Goal: Task Accomplishment & Management: Complete application form

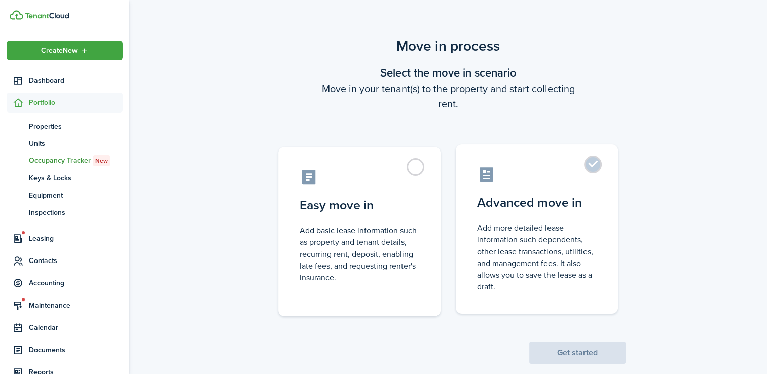
click at [584, 165] on label "Advanced move in Add more detailed lease information such dependents, other lea…" at bounding box center [537, 229] width 162 height 169
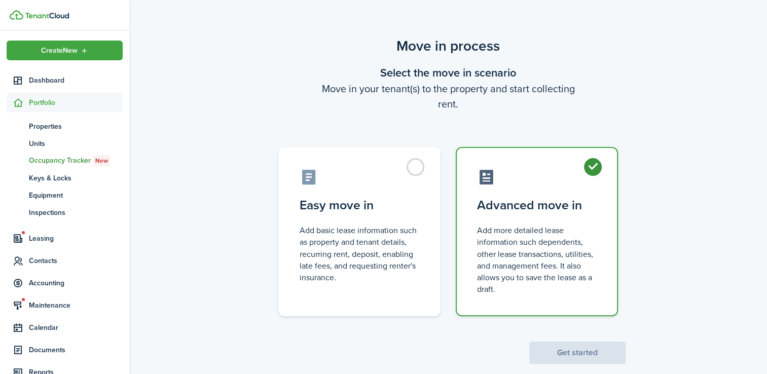
radio input "true"
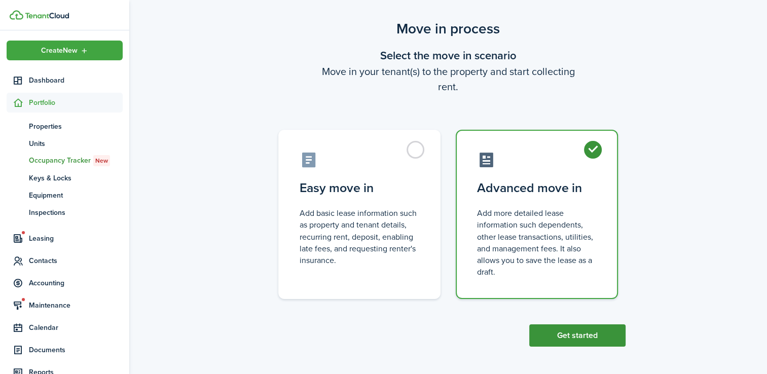
click at [600, 341] on button "Get started" at bounding box center [578, 336] width 96 height 22
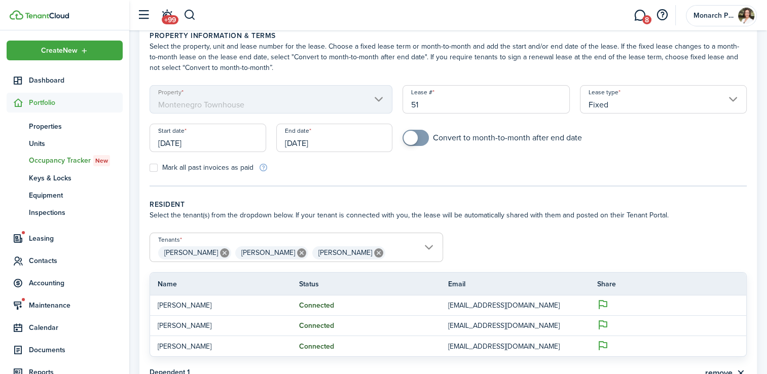
scroll to position [52, 0]
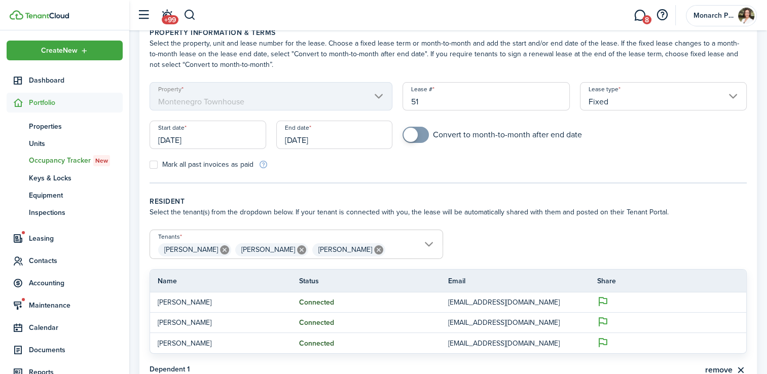
click at [196, 142] on input "[DATE]" at bounding box center [208, 135] width 117 height 28
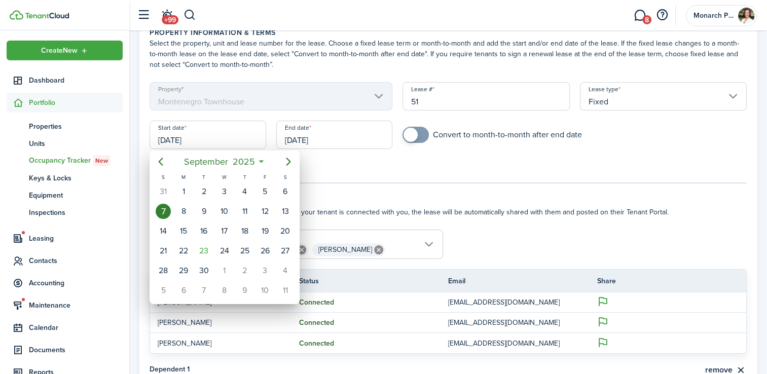
click at [183, 207] on div "8" at bounding box center [183, 211] width 15 height 15
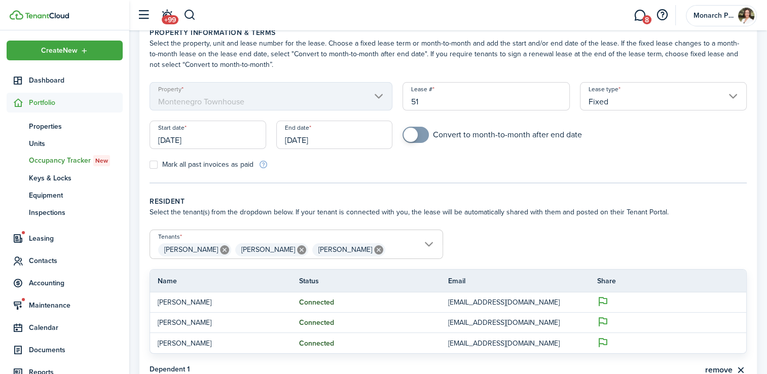
click at [192, 138] on input "[DATE]" at bounding box center [208, 135] width 117 height 28
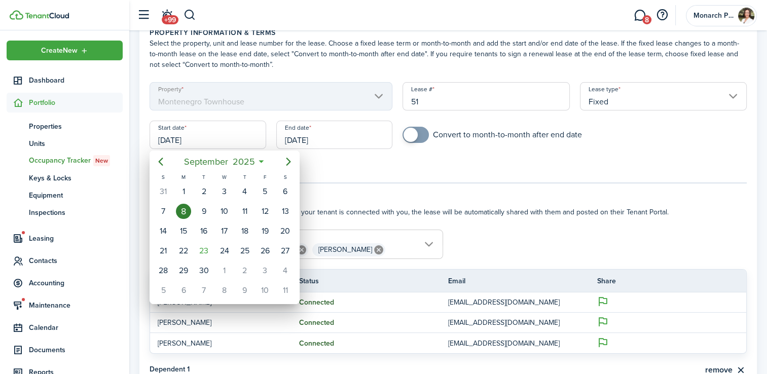
click at [184, 190] on div "1" at bounding box center [183, 191] width 15 height 15
type input "[DATE]"
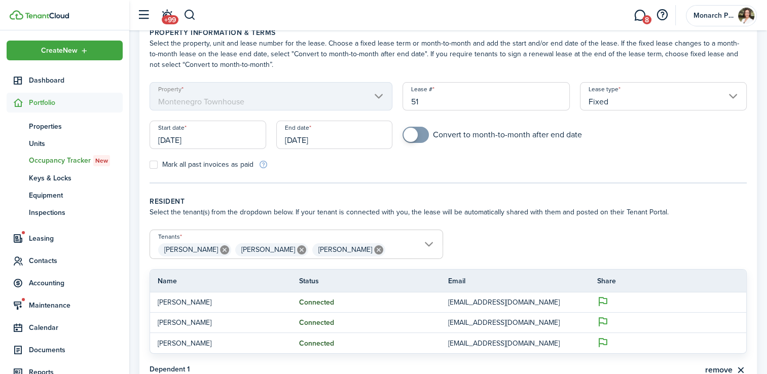
click at [310, 144] on input "[DATE]" at bounding box center [334, 135] width 117 height 28
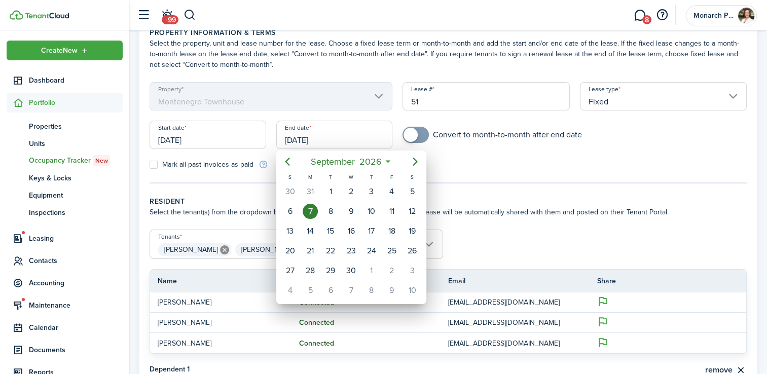
click at [288, 162] on icon "Previous page" at bounding box center [288, 162] width 12 height 12
click at [310, 288] on div "31" at bounding box center [310, 290] width 15 height 15
type input "[DATE]"
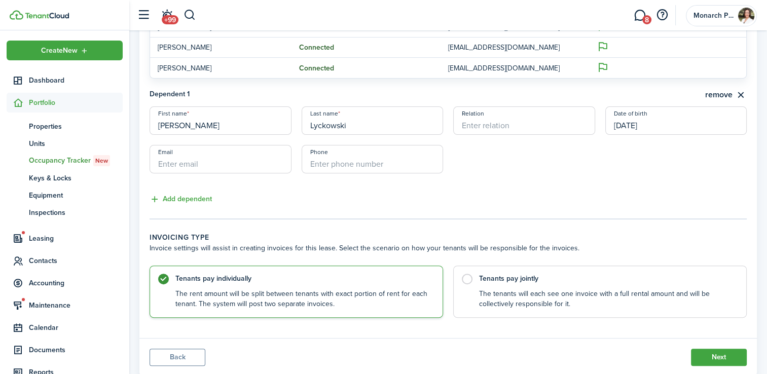
scroll to position [355, 0]
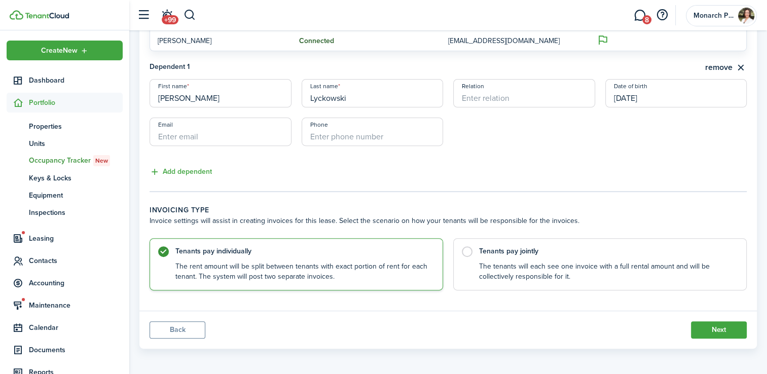
click at [501, 102] on input "Relation" at bounding box center [524, 93] width 142 height 28
type input "Son"
click at [743, 334] on button "Next" at bounding box center [719, 330] width 56 height 17
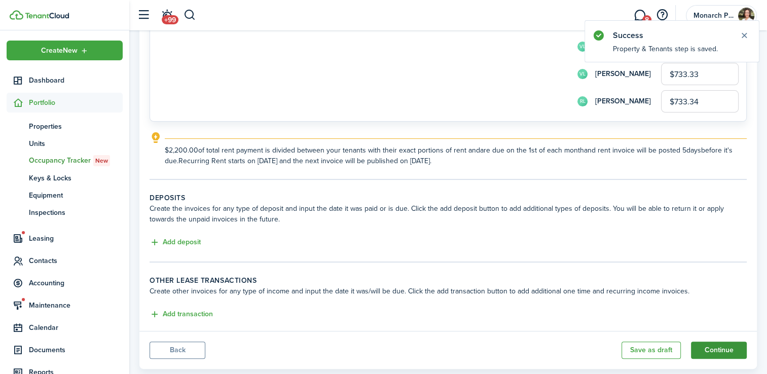
scroll to position [140, 0]
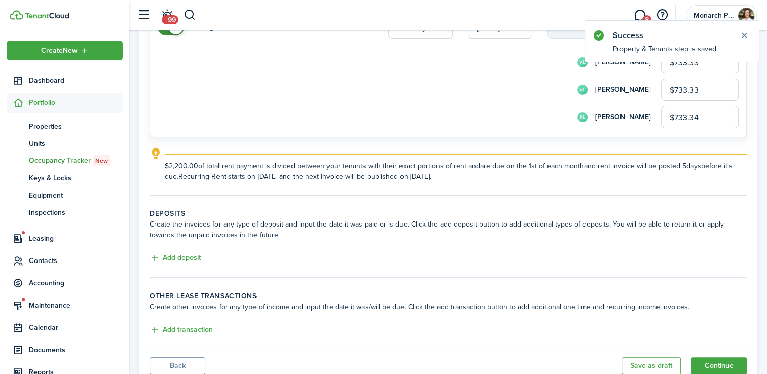
click at [172, 369] on button "Back" at bounding box center [178, 366] width 56 height 17
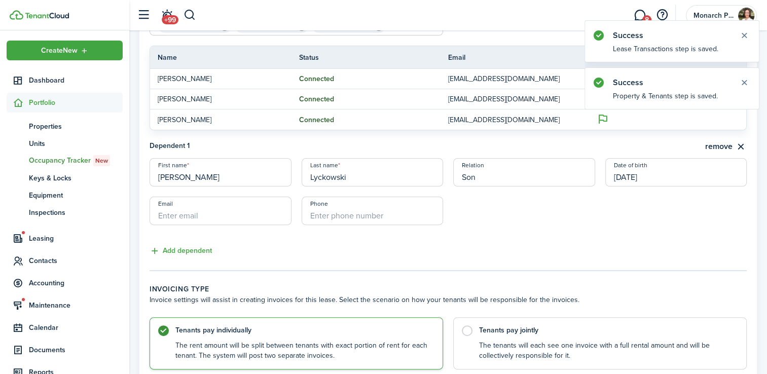
scroll to position [355, 0]
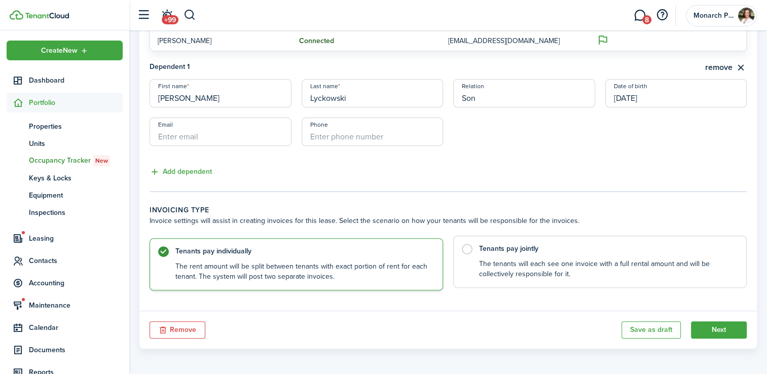
click at [463, 258] on label "Tenants pay jointly The tenants will each see one invoice with a full rental am…" at bounding box center [600, 262] width 294 height 52
radio input "false"
radio input "true"
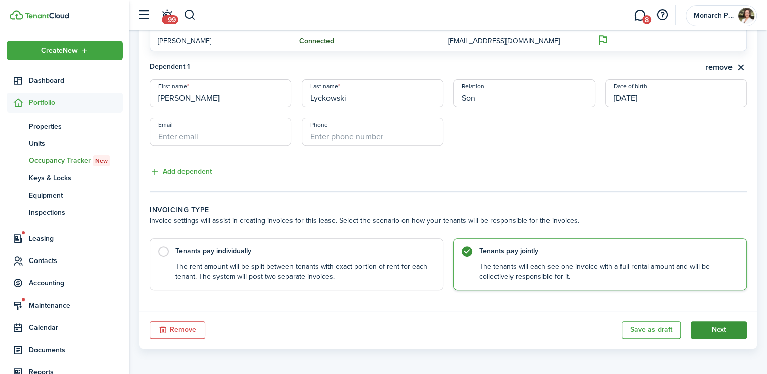
click at [739, 334] on button "Next" at bounding box center [719, 330] width 56 height 17
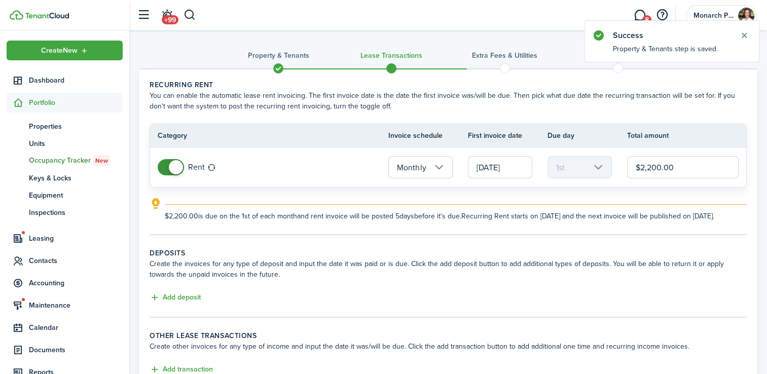
click at [680, 166] on input "$2,200.00" at bounding box center [683, 167] width 112 height 22
type input "$"
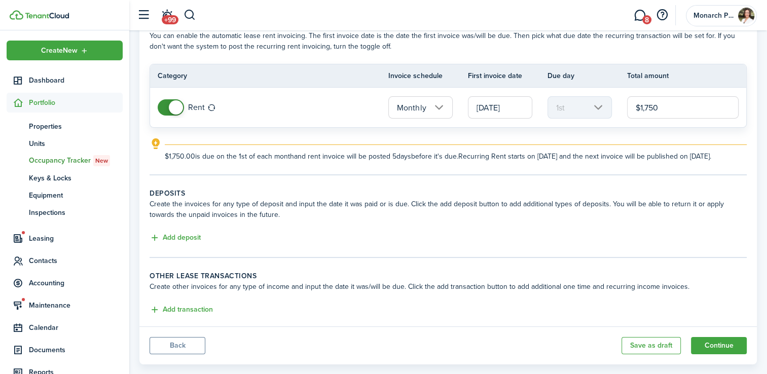
scroll to position [87, 0]
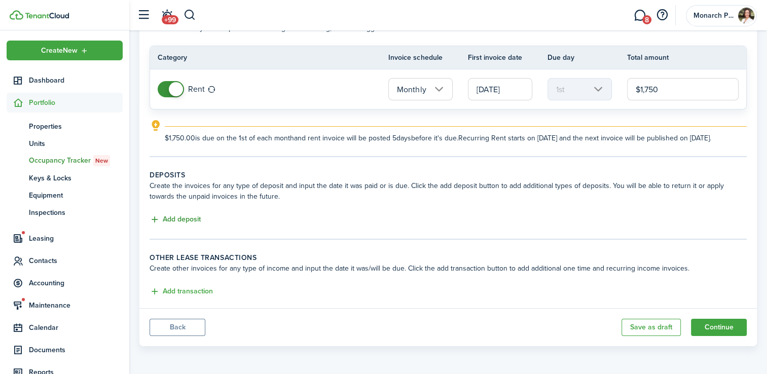
click at [181, 222] on button "Add deposit" at bounding box center [175, 220] width 51 height 12
type input "$1,750.00"
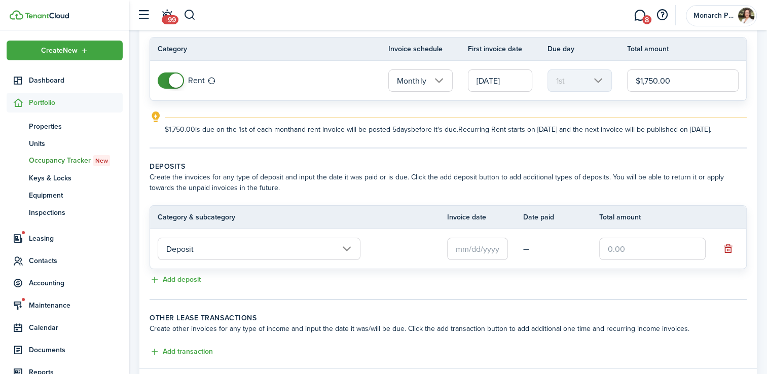
click at [292, 259] on input "Deposit" at bounding box center [259, 249] width 203 height 22
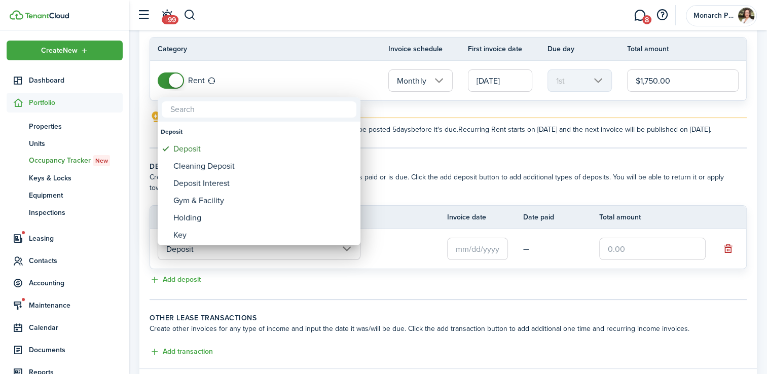
click at [444, 190] on div at bounding box center [384, 187] width 930 height 537
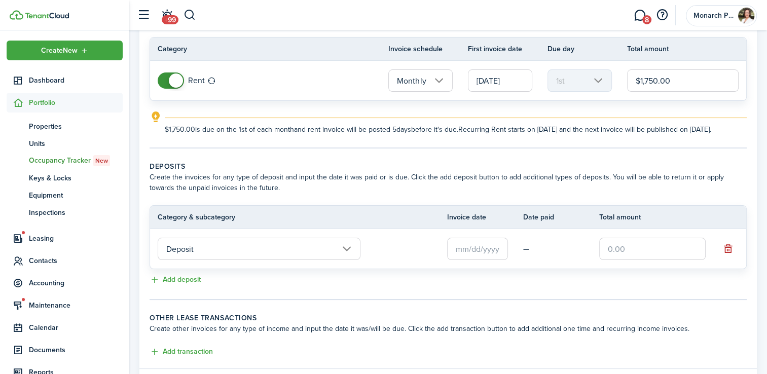
click at [489, 260] on input "text" at bounding box center [477, 249] width 61 height 22
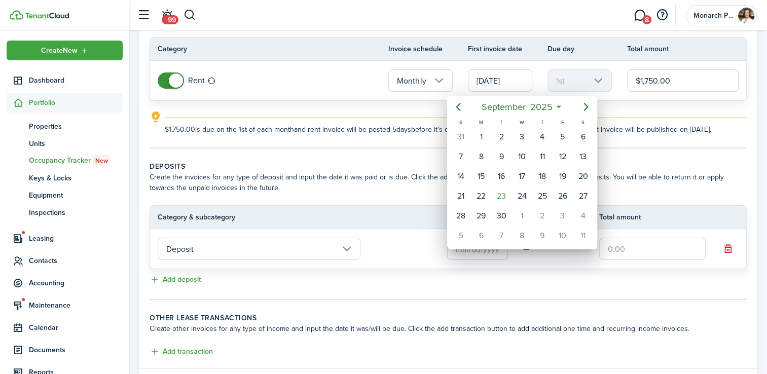
click at [480, 137] on div "1" at bounding box center [481, 136] width 15 height 15
type input "[DATE]"
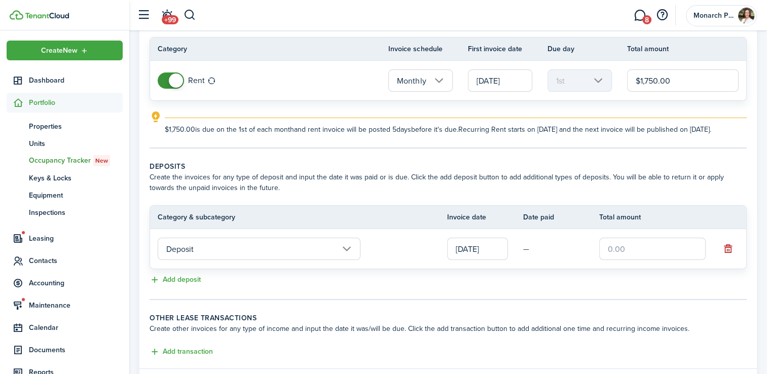
click at [643, 254] on input "text" at bounding box center [653, 249] width 107 height 22
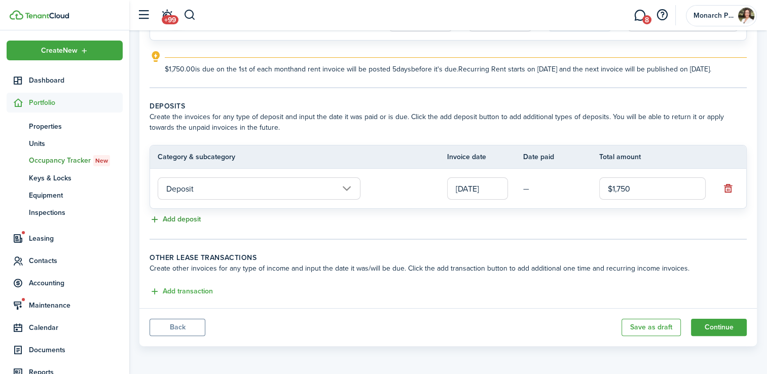
click at [187, 222] on button "Add deposit" at bounding box center [175, 220] width 51 height 12
type input "$1,750.00"
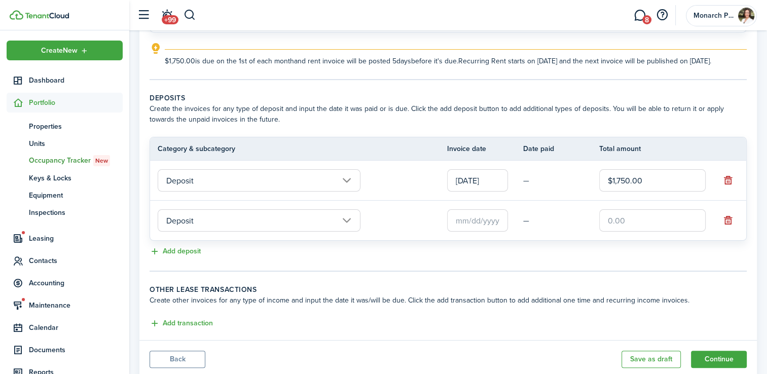
click at [279, 228] on input "Deposit" at bounding box center [259, 220] width 203 height 22
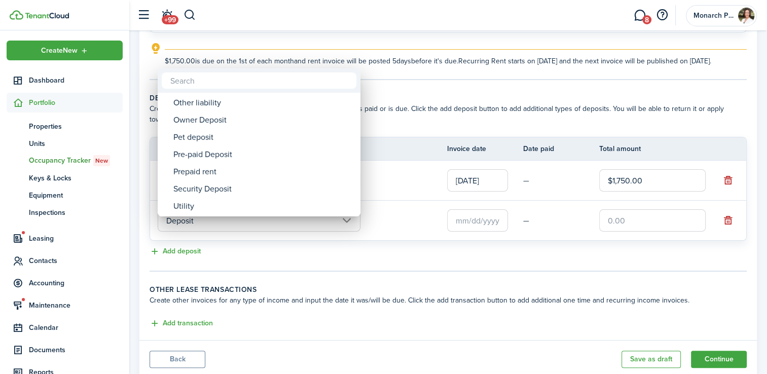
click at [240, 136] on div "Pet deposit" at bounding box center [263, 137] width 180 height 17
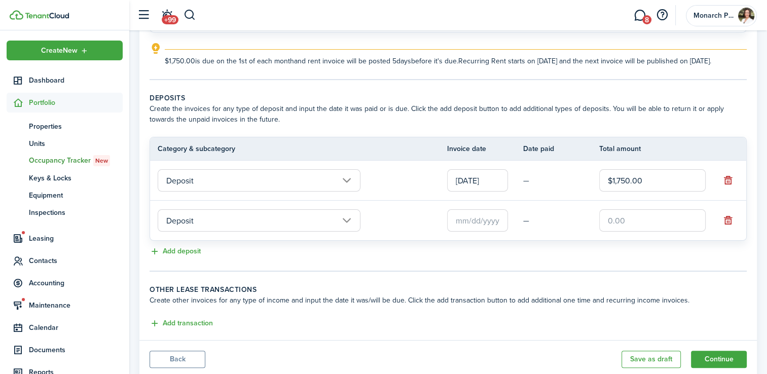
type input "Deposit / Pet deposit"
click at [487, 232] on input "text" at bounding box center [477, 220] width 61 height 22
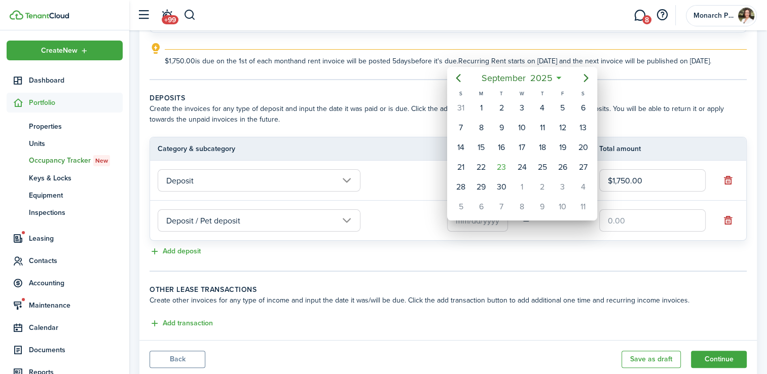
click at [481, 108] on div "1" at bounding box center [481, 107] width 15 height 15
type input "[DATE]"
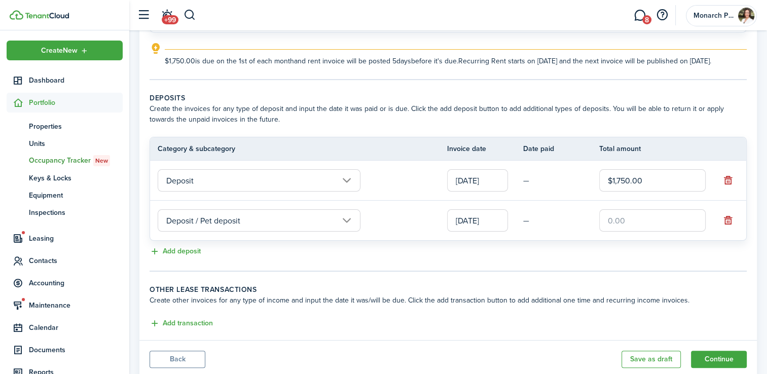
click at [636, 230] on input "text" at bounding box center [653, 220] width 107 height 22
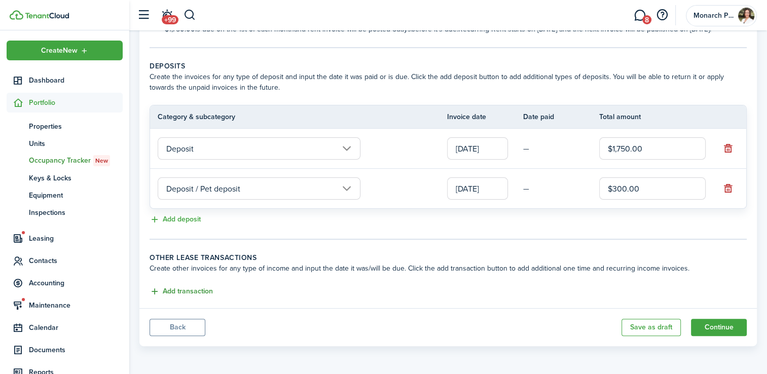
type input "$300.00"
click at [201, 292] on button "Add transaction" at bounding box center [181, 292] width 63 height 12
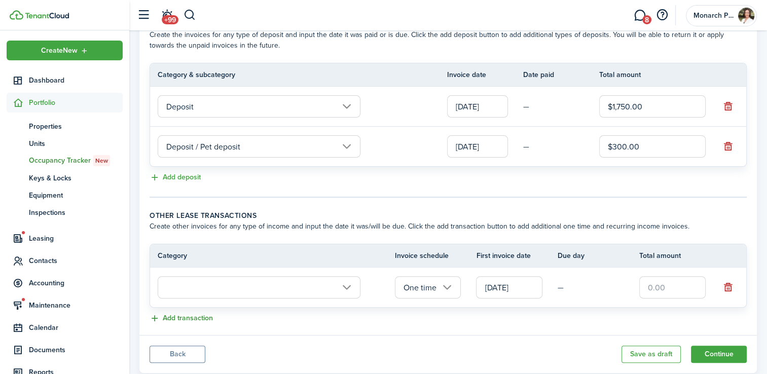
scroll to position [264, 0]
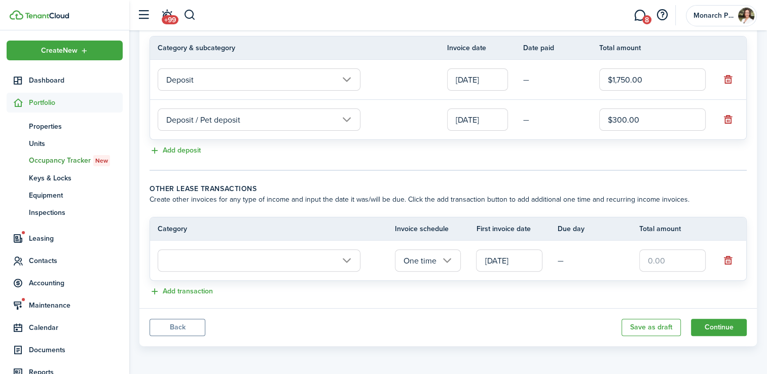
click at [314, 261] on input "text" at bounding box center [259, 261] width 203 height 22
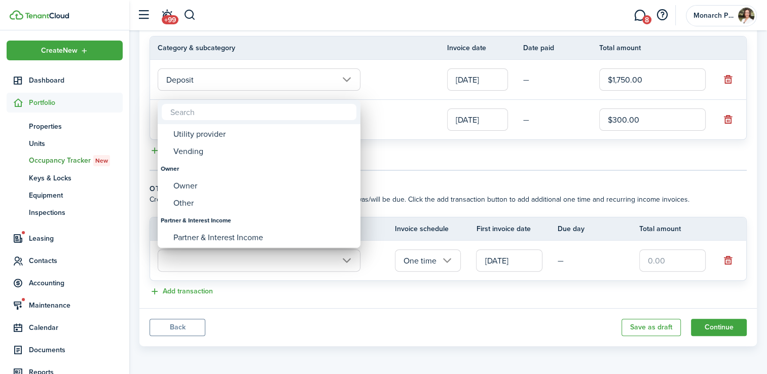
click at [233, 191] on div "Owner" at bounding box center [263, 186] width 180 height 17
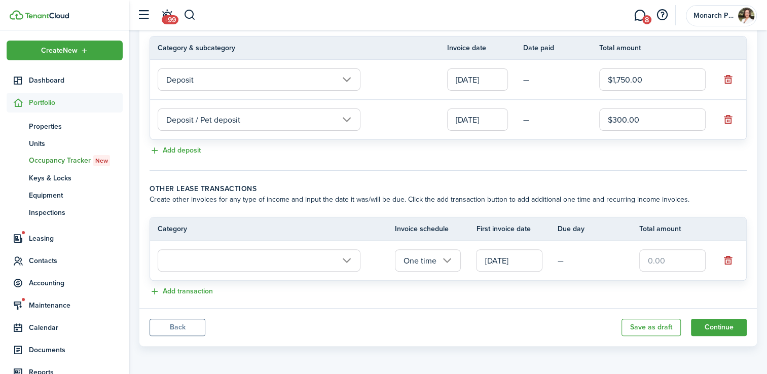
type input "Owner"
click at [313, 266] on input "Owner" at bounding box center [259, 261] width 203 height 22
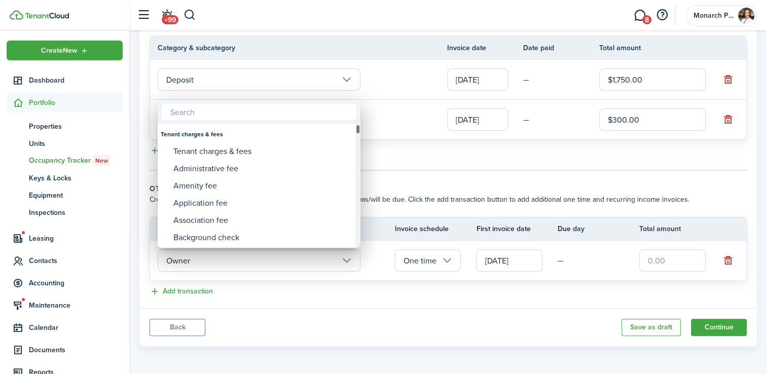
click at [345, 321] on div at bounding box center [384, 187] width 930 height 537
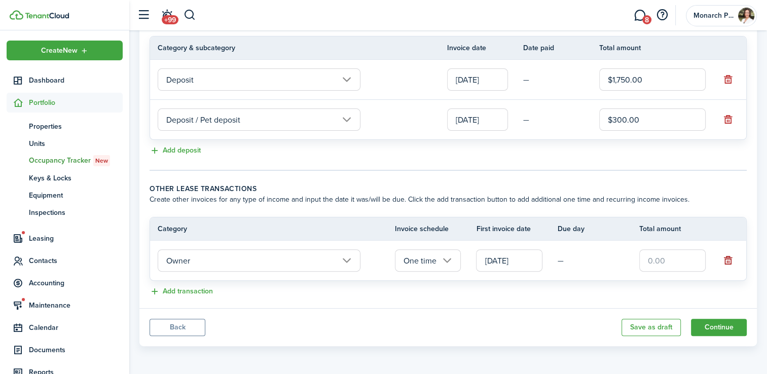
click at [728, 264] on button "button" at bounding box center [728, 261] width 14 height 14
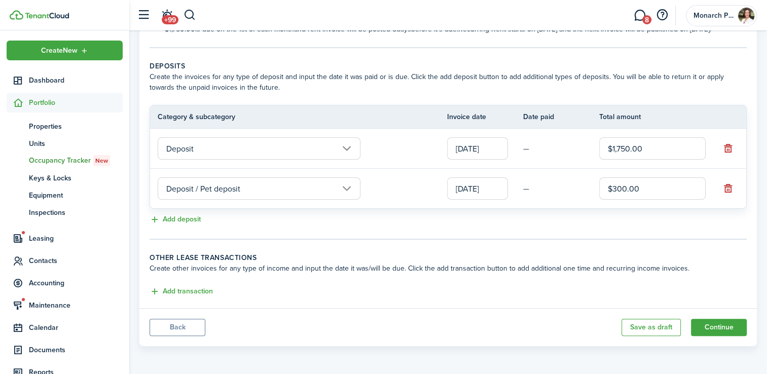
scroll to position [195, 0]
click at [732, 329] on button "Continue" at bounding box center [719, 327] width 56 height 17
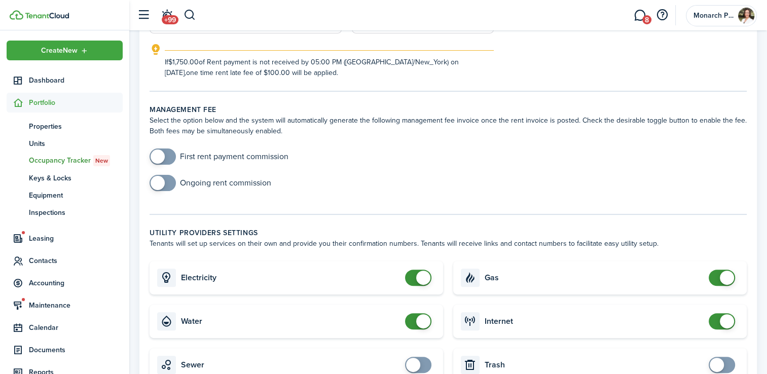
scroll to position [268, 0]
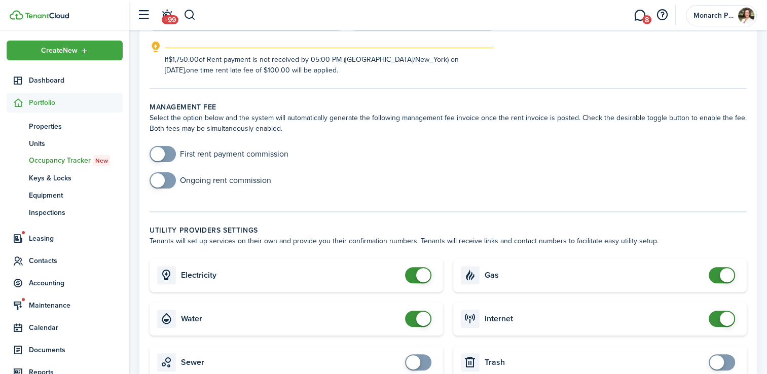
click at [164, 151] on span at bounding box center [158, 154] width 14 height 14
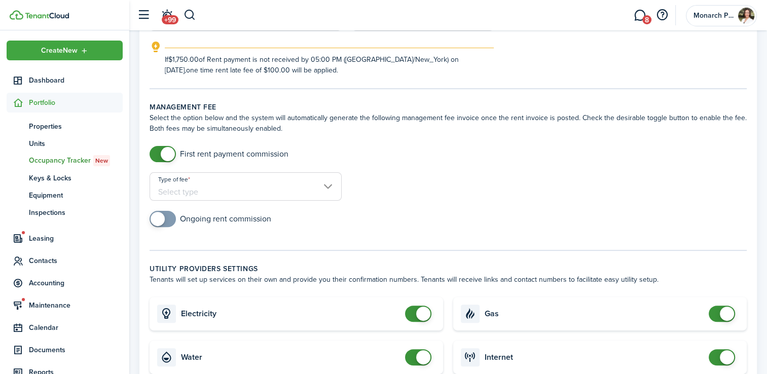
checkbox input "false"
click at [167, 154] on span at bounding box center [168, 154] width 14 height 14
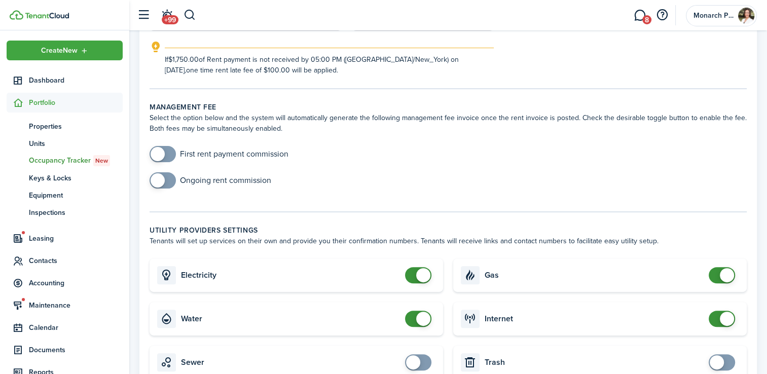
checkbox input "true"
click at [165, 183] on span at bounding box center [163, 180] width 10 height 16
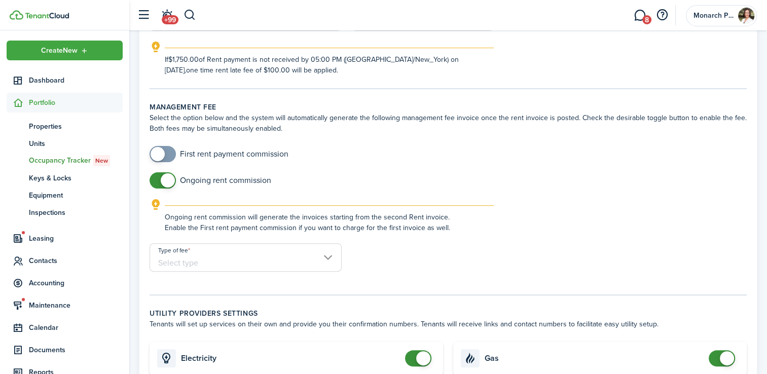
click at [223, 265] on input "Type of fee" at bounding box center [246, 257] width 192 height 28
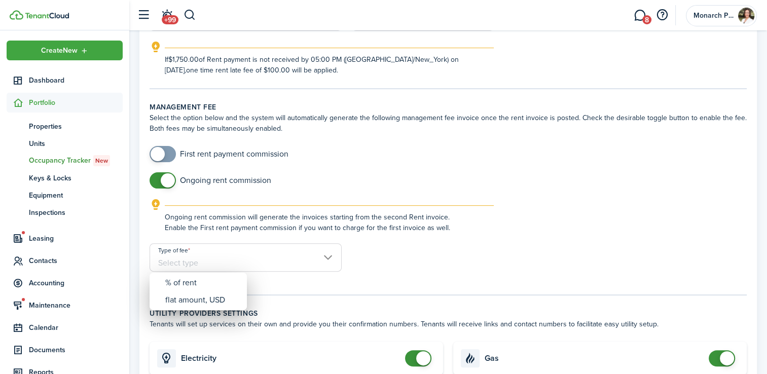
click at [217, 283] on div "% of rent" at bounding box center [202, 282] width 74 height 17
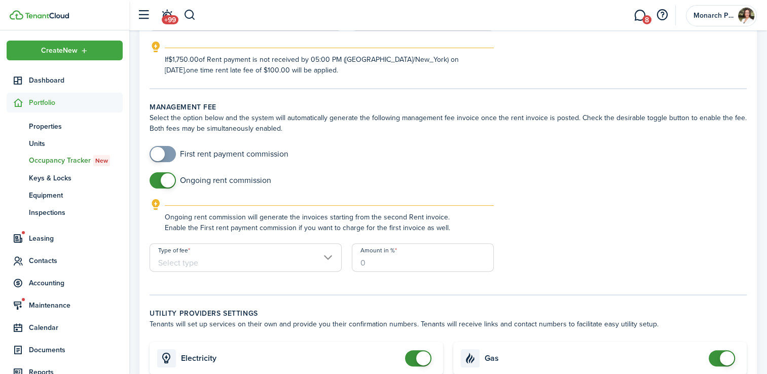
type input "% of rent"
click at [391, 256] on input "Amount in %" at bounding box center [423, 257] width 142 height 28
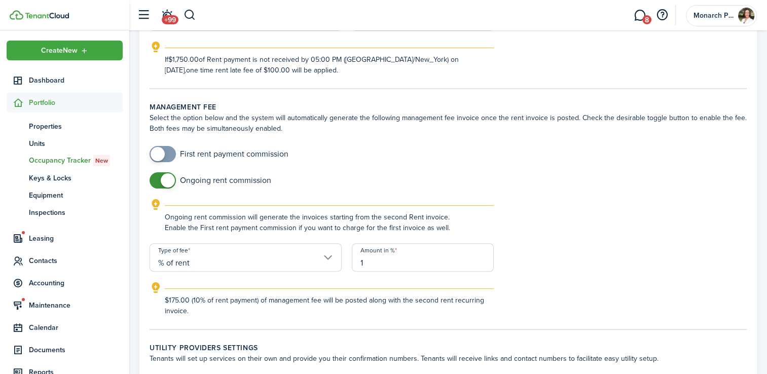
type input "10"
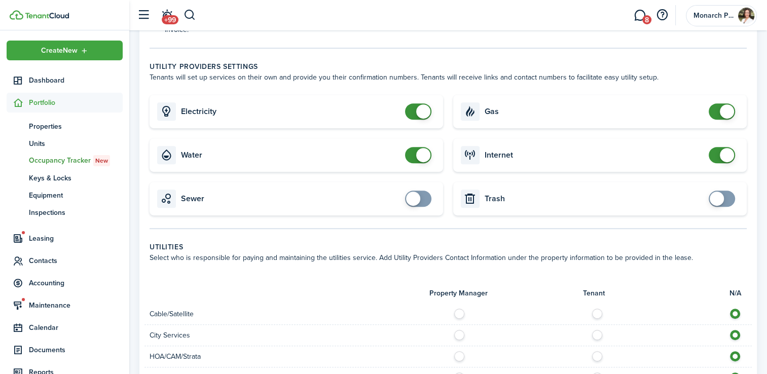
scroll to position [553, 0]
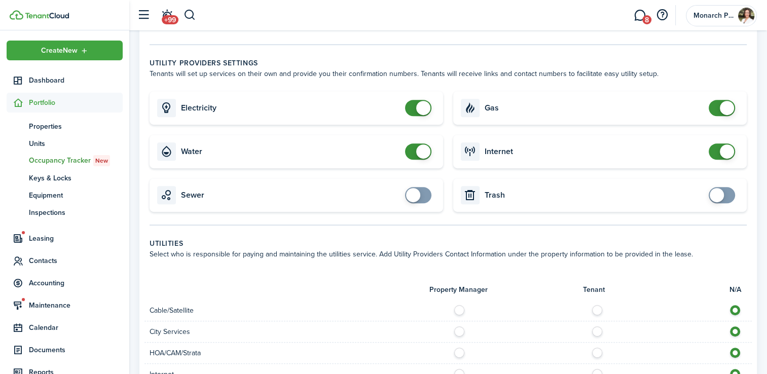
checkbox input "false"
type input "10"
click at [720, 103] on span at bounding box center [722, 108] width 10 height 16
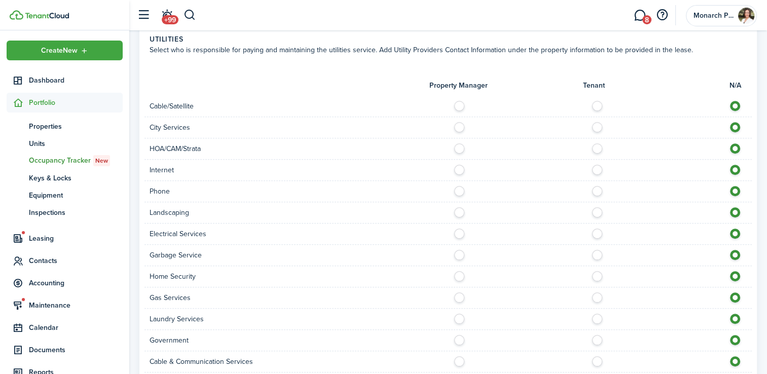
scroll to position [753, 0]
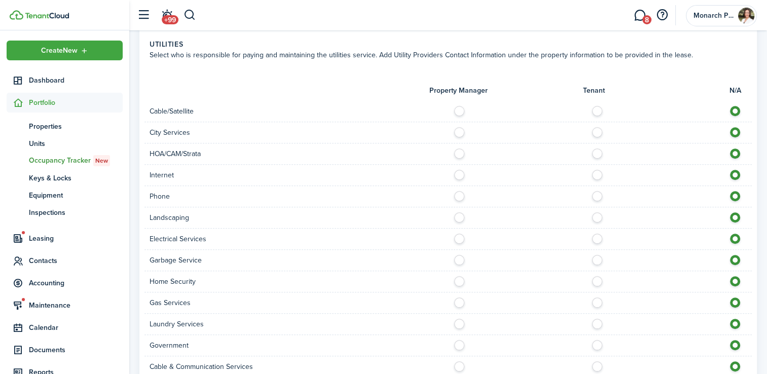
click at [593, 110] on label at bounding box center [600, 108] width 18 height 5
radio input "true"
click at [601, 177] on div at bounding box center [600, 175] width 304 height 11
click at [600, 178] on div at bounding box center [600, 175] width 304 height 11
click at [595, 171] on label at bounding box center [600, 172] width 18 height 5
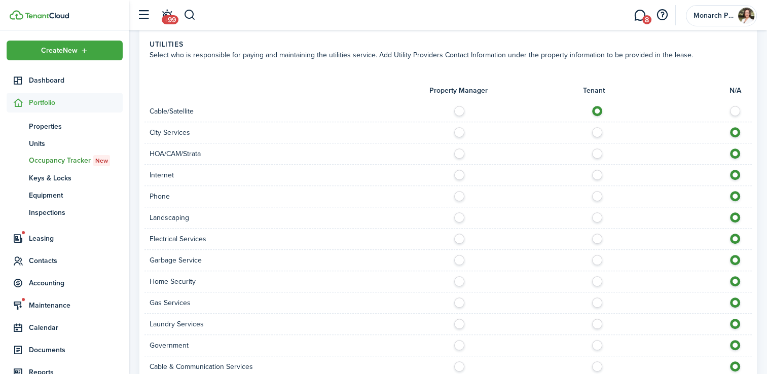
radio input "true"
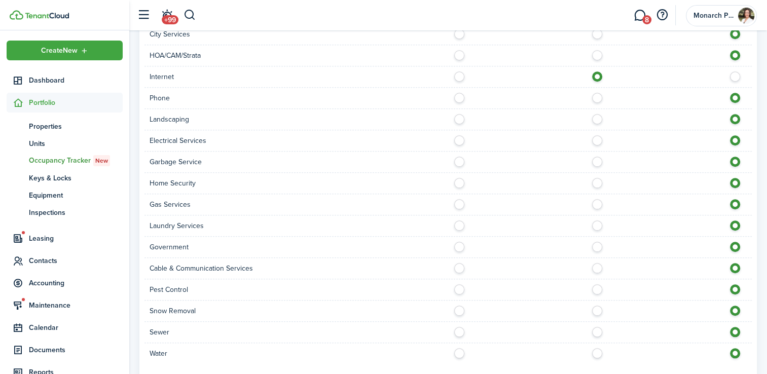
scroll to position [863, 0]
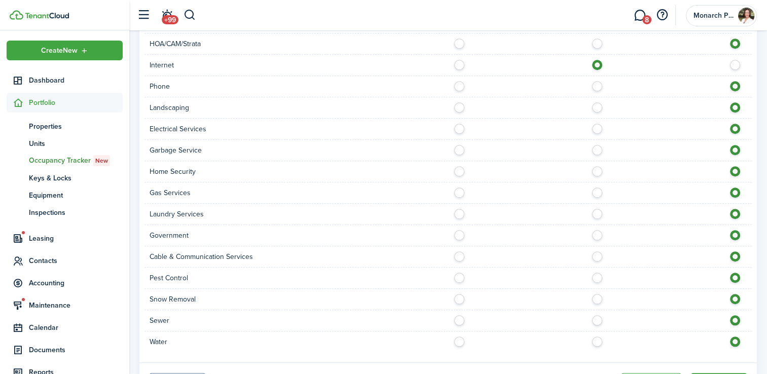
click at [598, 86] on label at bounding box center [600, 83] width 18 height 5
radio input "true"
click at [458, 106] on label at bounding box center [462, 104] width 18 height 5
radio input "true"
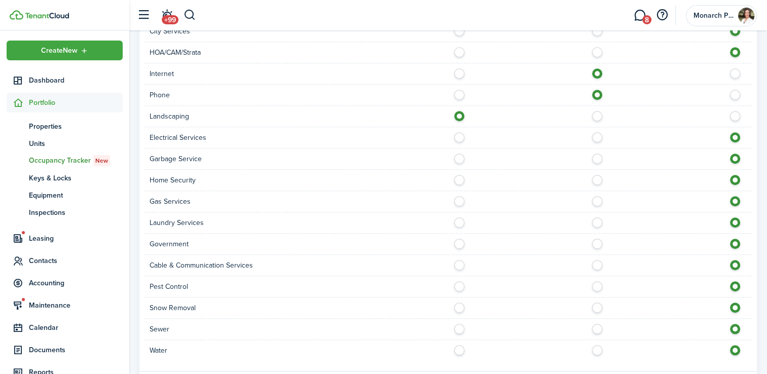
scroll to position [854, 0]
click at [461, 158] on label at bounding box center [462, 156] width 18 height 5
radio input "true"
click at [599, 136] on label at bounding box center [600, 134] width 18 height 5
radio input "true"
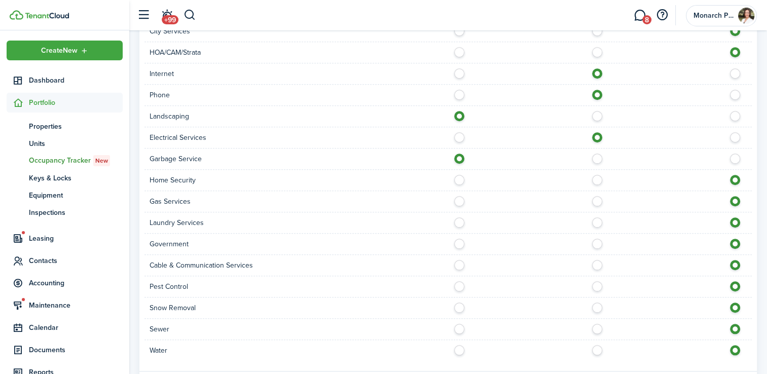
click at [595, 180] on label at bounding box center [600, 177] width 18 height 5
radio input "true"
click at [595, 220] on label at bounding box center [600, 220] width 18 height 5
radio input "true"
click at [593, 284] on label at bounding box center [600, 284] width 18 height 5
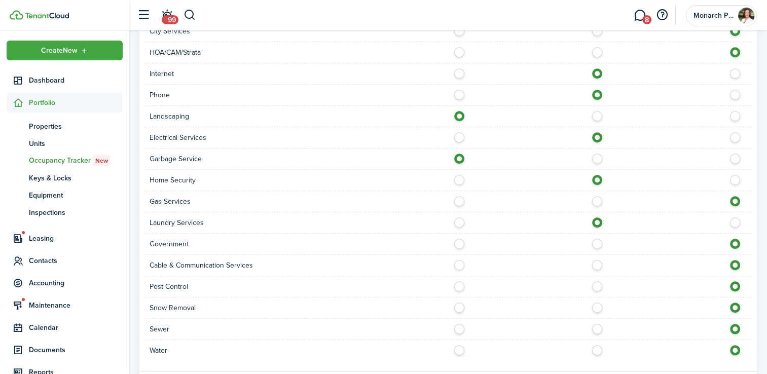
radio input "true"
click at [595, 263] on label at bounding box center [600, 262] width 18 height 5
radio input "true"
click at [594, 326] on label at bounding box center [600, 326] width 18 height 5
radio input "true"
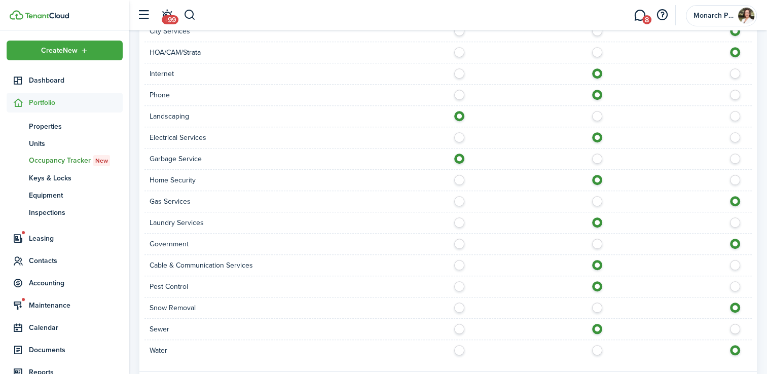
click at [601, 350] on label at bounding box center [600, 347] width 18 height 5
radio input "true"
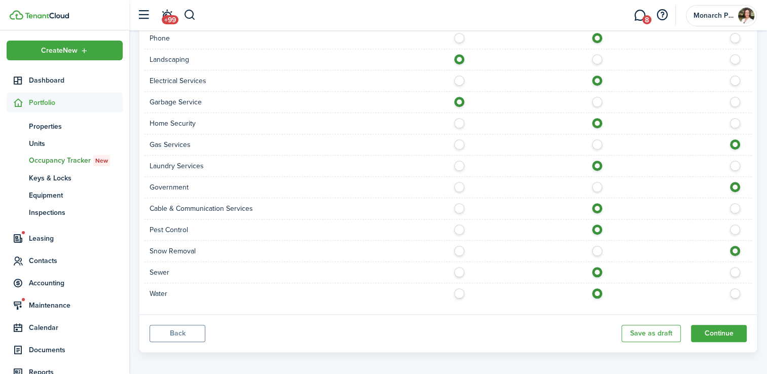
scroll to position [914, 0]
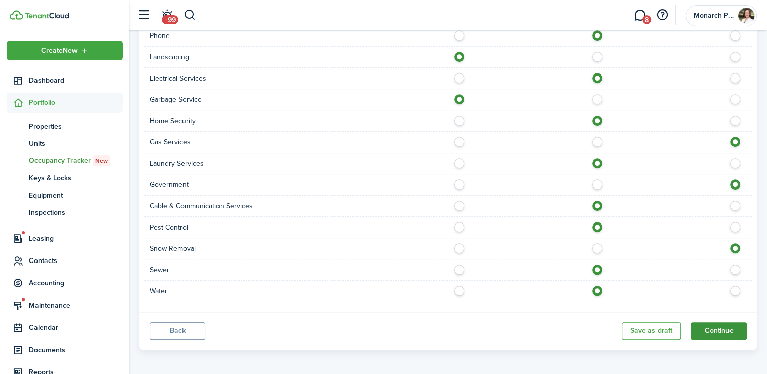
click at [728, 331] on button "Continue" at bounding box center [719, 331] width 56 height 17
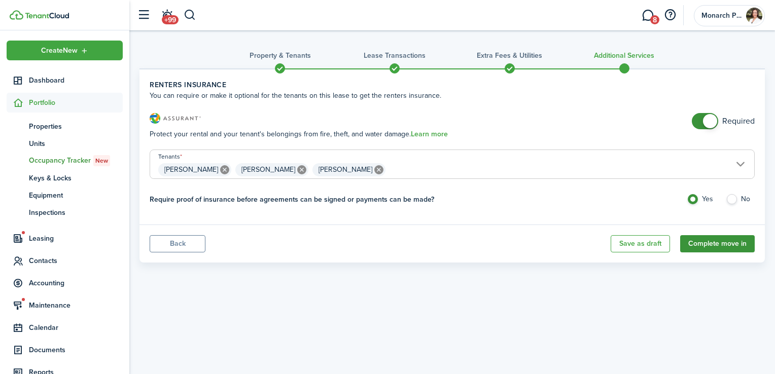
click at [725, 244] on button "Complete move in" at bounding box center [717, 243] width 75 height 17
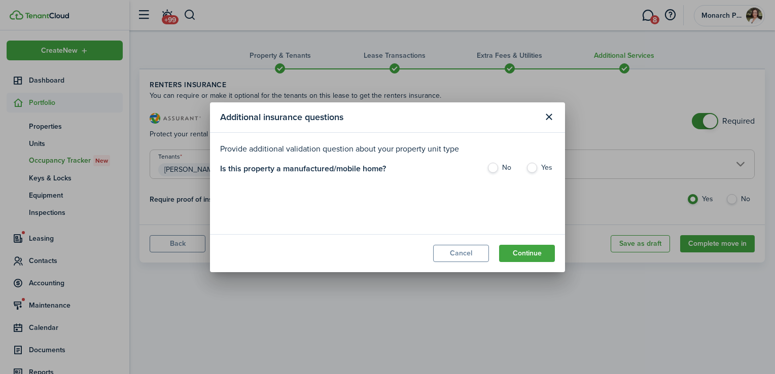
click at [489, 168] on label "No" at bounding box center [501, 170] width 29 height 15
radio input "true"
click at [530, 256] on button "Continue" at bounding box center [527, 253] width 56 height 17
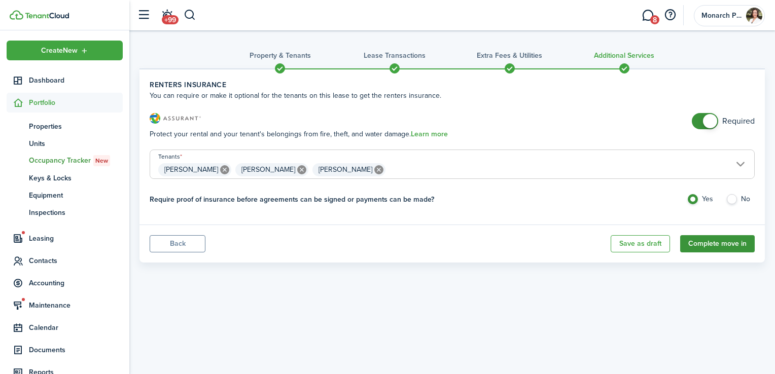
click at [739, 244] on button "Complete move in" at bounding box center [717, 243] width 75 height 17
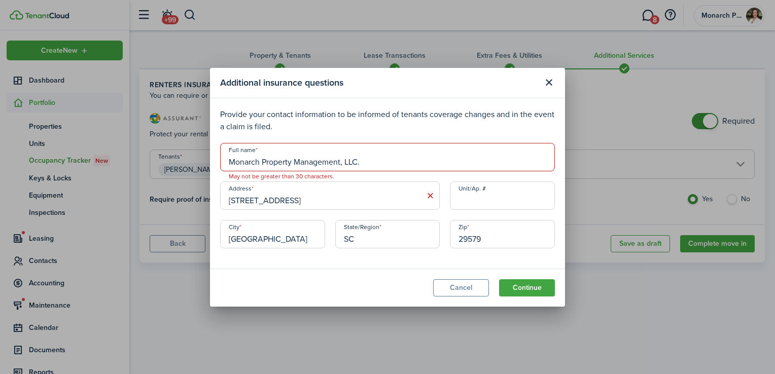
click at [396, 164] on input "Monarch Property Management, LLC." at bounding box center [387, 157] width 335 height 28
type input "Monarch Property Management"
click at [533, 130] on p "Provide your contact information to be informed of tenants coverage changes and…" at bounding box center [387, 121] width 335 height 24
click at [371, 203] on input "[STREET_ADDRESS]" at bounding box center [330, 196] width 220 height 28
click at [433, 198] on icon at bounding box center [430, 196] width 11 height 10
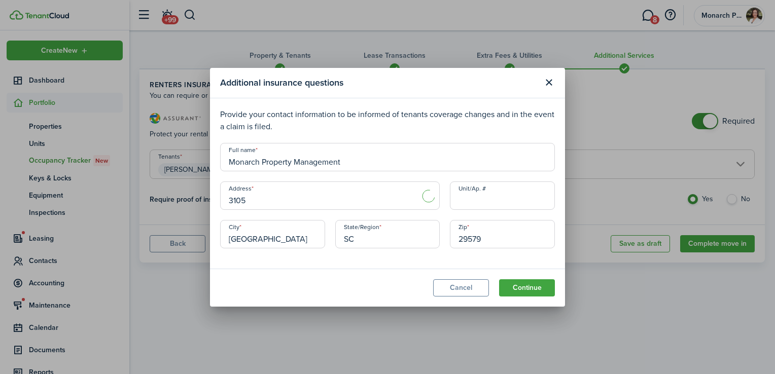
type input "[STREET_ADDRESS]"
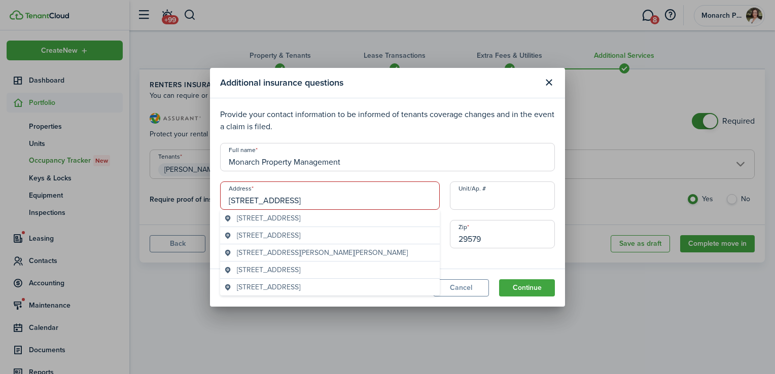
click at [483, 156] on input "Monarch Property Management" at bounding box center [387, 157] width 335 height 28
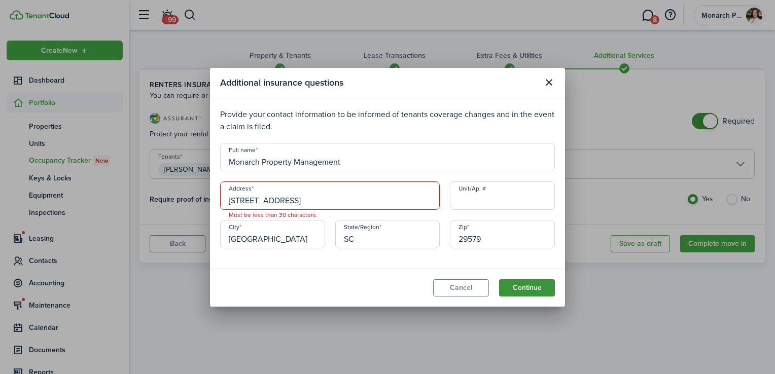
click at [528, 288] on button "Continue" at bounding box center [527, 287] width 56 height 17
click at [533, 293] on button "Continue" at bounding box center [527, 287] width 56 height 17
click at [519, 240] on input "29579" at bounding box center [502, 234] width 105 height 28
type input "2"
type input "29588"
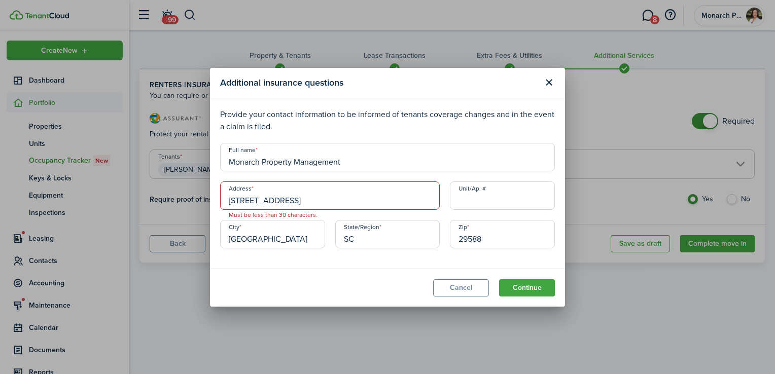
click at [377, 203] on input "[STREET_ADDRESS]" at bounding box center [330, 196] width 220 height 28
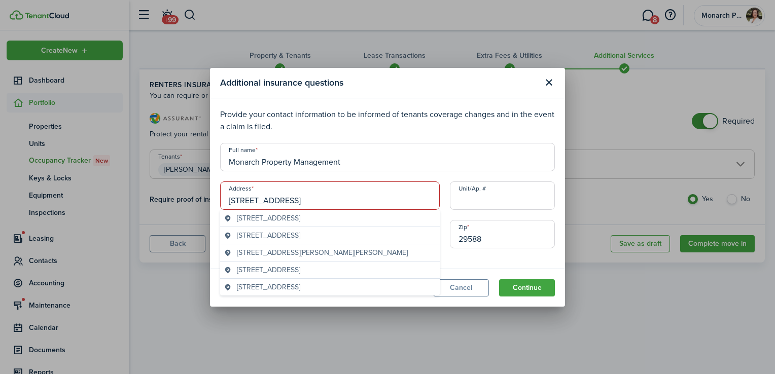
click at [381, 203] on input "[STREET_ADDRESS]" at bounding box center [330, 196] width 220 height 28
click at [532, 291] on button "Continue" at bounding box center [527, 287] width 56 height 17
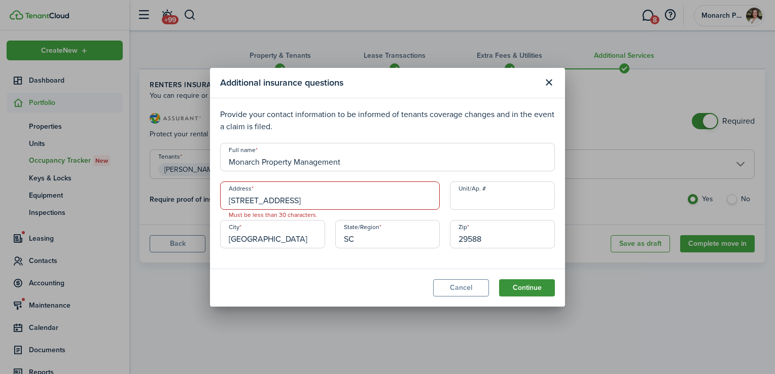
click at [537, 291] on button "Continue" at bounding box center [527, 287] width 56 height 17
click at [412, 205] on input "[STREET_ADDRESS]" at bounding box center [330, 196] width 220 height 28
type input "[STREET_ADDRESS]"
click at [521, 286] on button "Continue" at bounding box center [527, 287] width 56 height 17
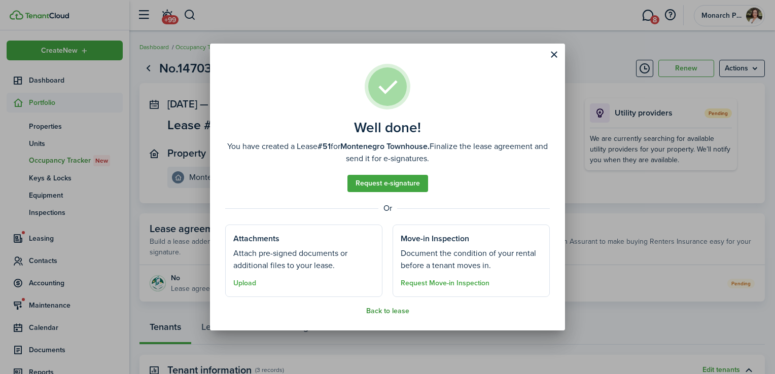
click at [402, 312] on button "Back to lease" at bounding box center [387, 311] width 43 height 8
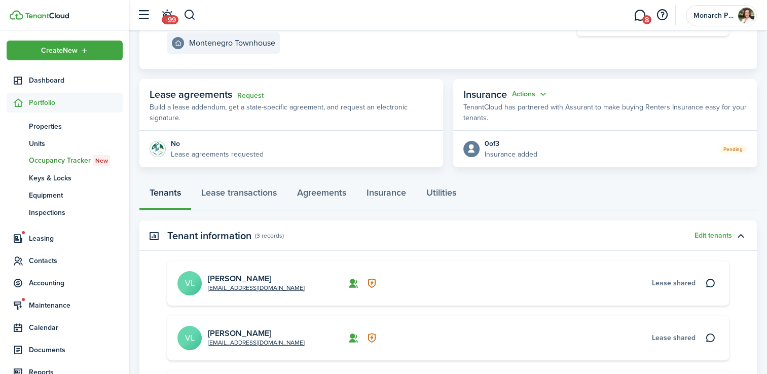
scroll to position [140, 0]
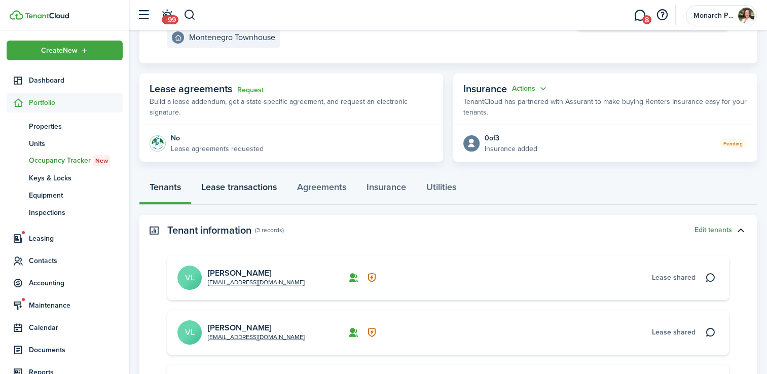
click at [262, 184] on link "Lease transactions" at bounding box center [239, 189] width 96 height 30
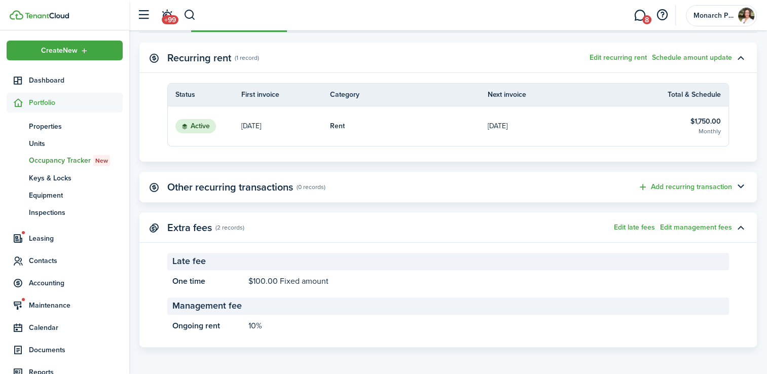
scroll to position [312, 0]
click at [718, 189] on button "Add recurring transaction" at bounding box center [685, 188] width 94 height 12
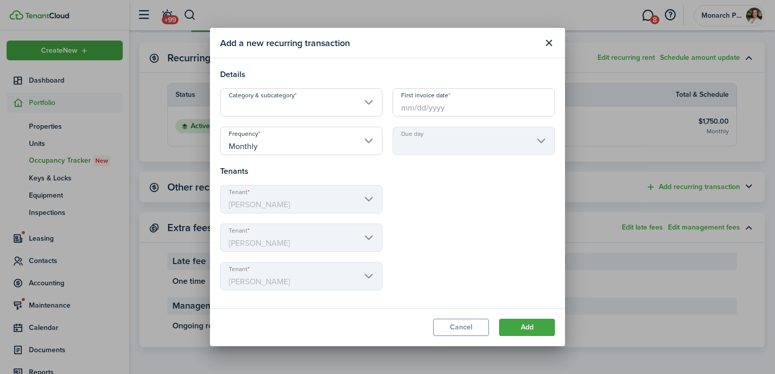
click at [343, 109] on input "Category & subcategory" at bounding box center [301, 102] width 162 height 28
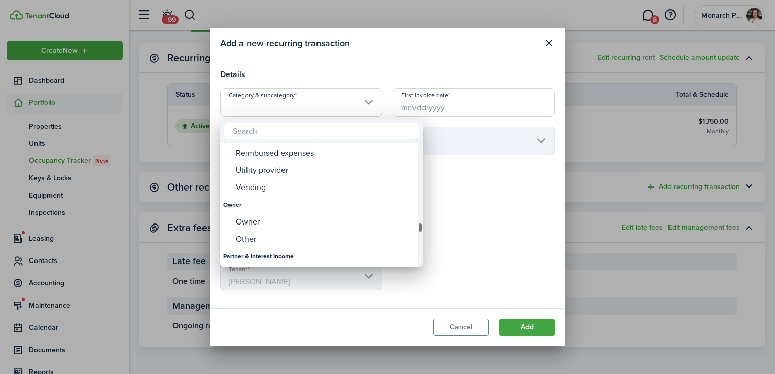
click at [309, 224] on div "Owner" at bounding box center [326, 222] width 180 height 17
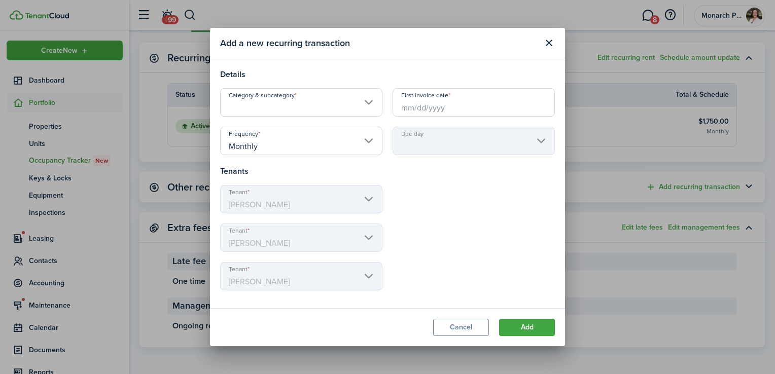
type input "Owner"
click at [477, 106] on input "First invoice date" at bounding box center [474, 102] width 162 height 28
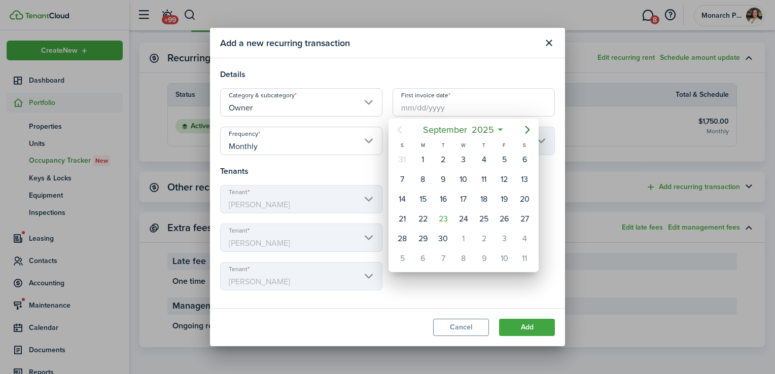
click at [325, 143] on div at bounding box center [387, 187] width 937 height 537
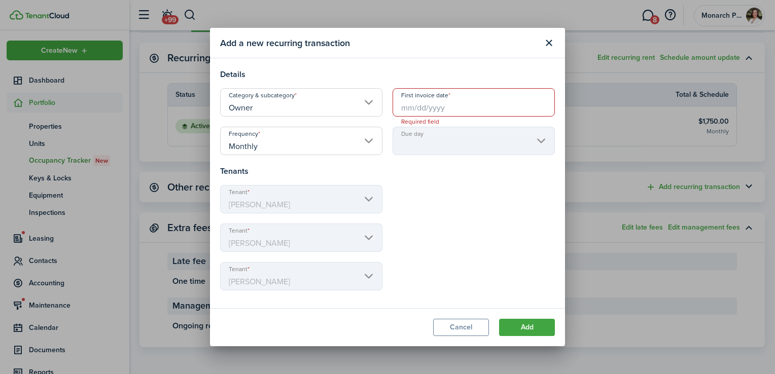
click at [344, 143] on input "Monthly" at bounding box center [301, 141] width 162 height 28
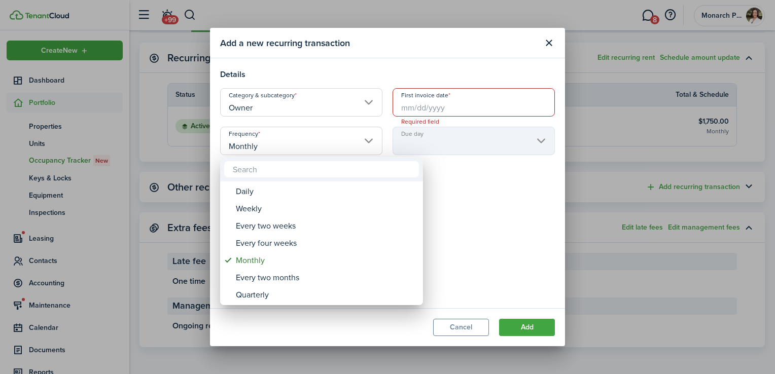
click at [336, 146] on div at bounding box center [387, 187] width 937 height 537
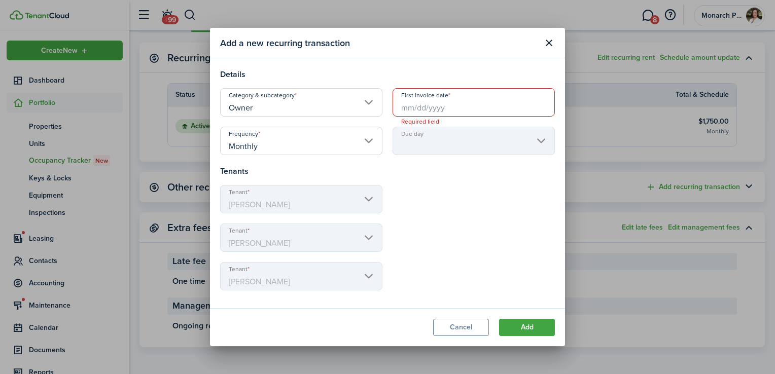
click at [353, 108] on input "Owner" at bounding box center [301, 102] width 162 height 28
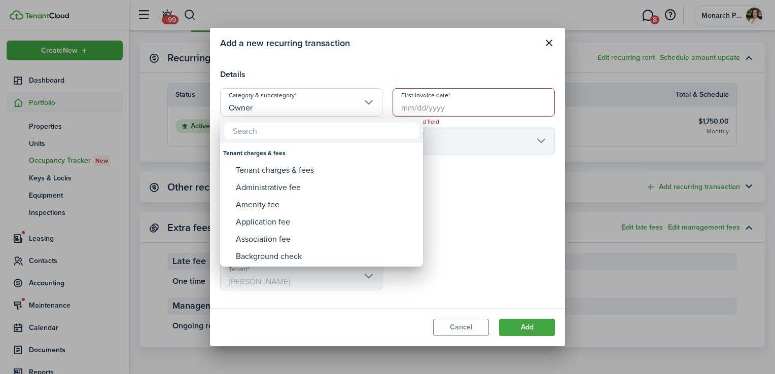
click at [511, 206] on div at bounding box center [387, 187] width 937 height 537
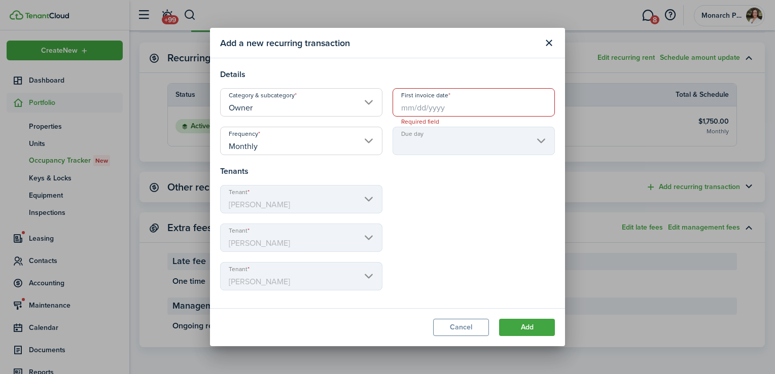
click at [357, 109] on input "Owner" at bounding box center [301, 102] width 162 height 28
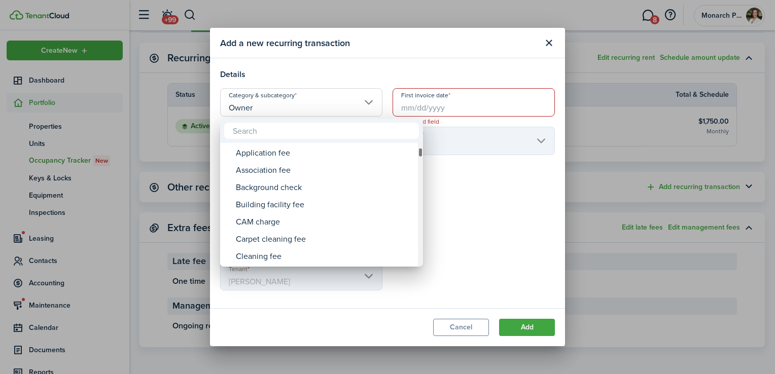
click at [337, 138] on input "text" at bounding box center [321, 131] width 195 height 16
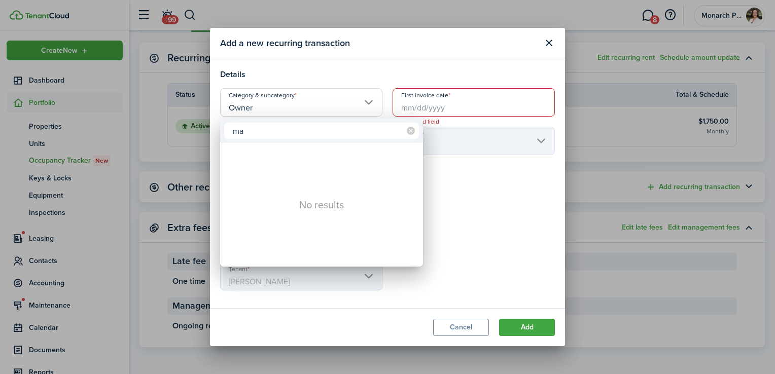
type input "m"
type input "0wner dis"
click at [465, 333] on div at bounding box center [387, 187] width 937 height 537
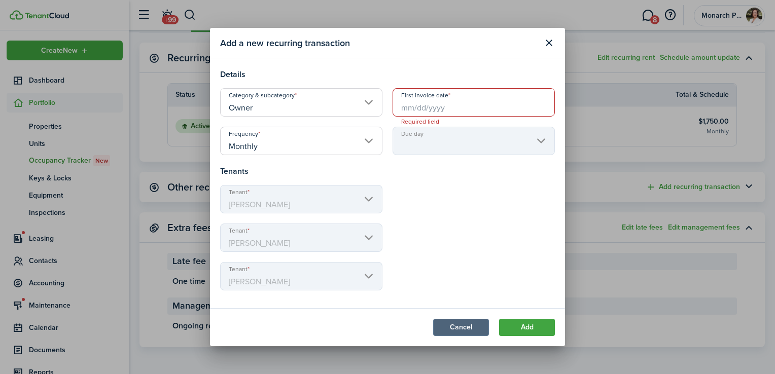
click at [463, 333] on button "Cancel" at bounding box center [461, 327] width 56 height 17
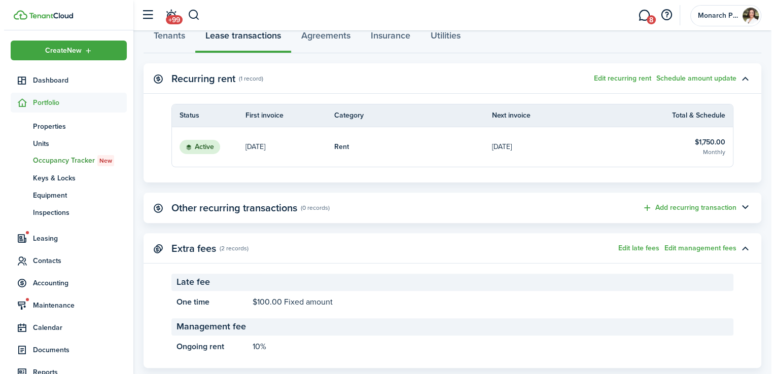
scroll to position [288, 0]
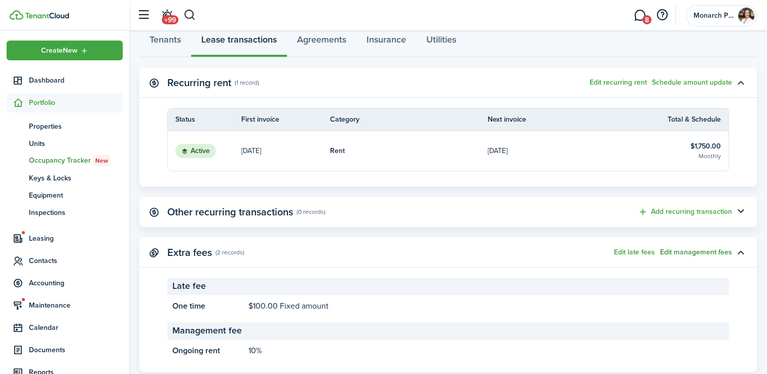
click at [703, 253] on button "Edit management fees" at bounding box center [696, 253] width 72 height 8
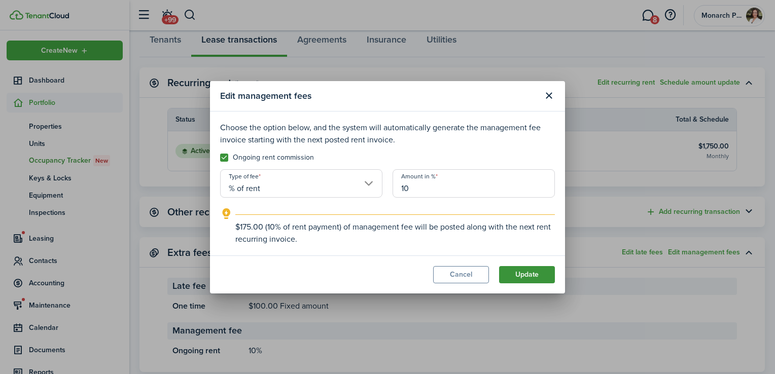
click at [531, 277] on button "Update" at bounding box center [527, 274] width 56 height 17
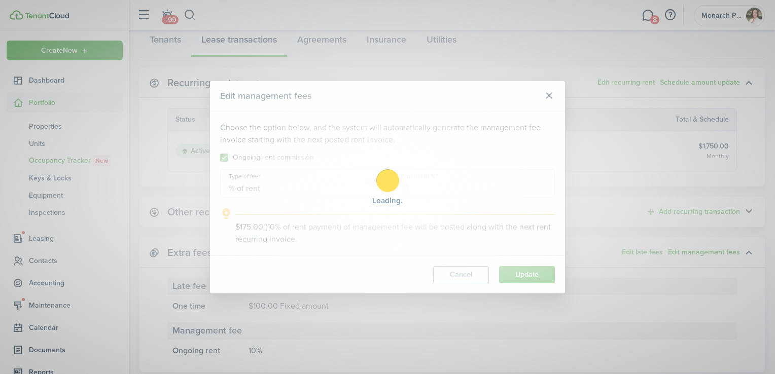
click at [537, 279] on div "Loading" at bounding box center [387, 187] width 775 height 374
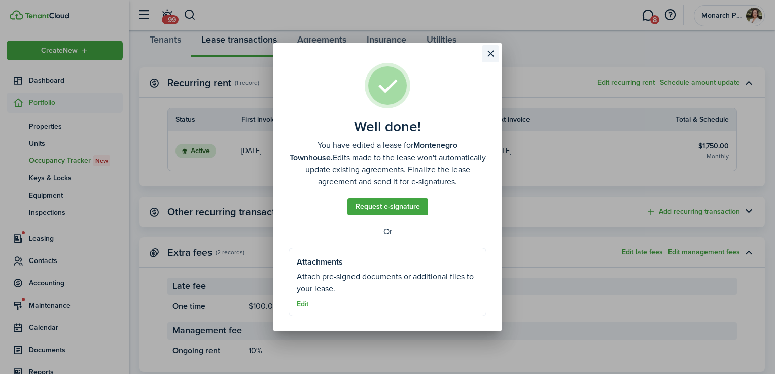
click at [490, 56] on button "Close modal" at bounding box center [490, 53] width 17 height 17
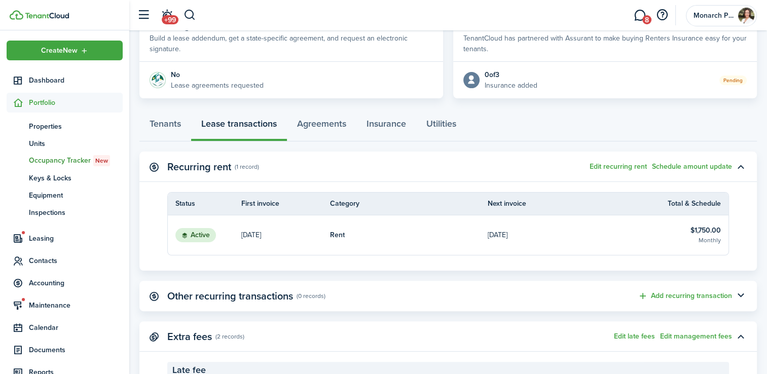
scroll to position [205, 0]
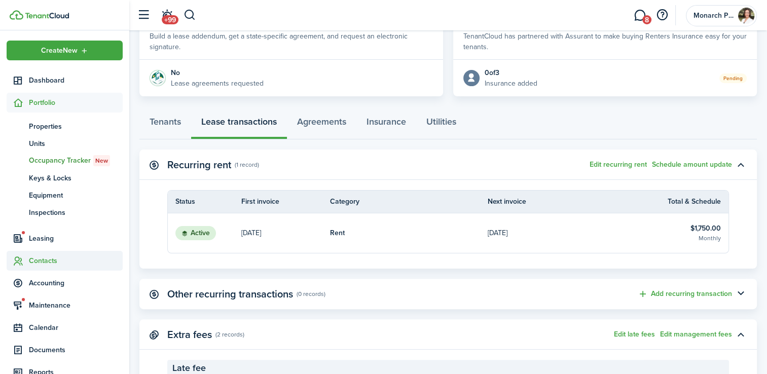
click at [58, 260] on span "Contacts" at bounding box center [76, 261] width 94 height 11
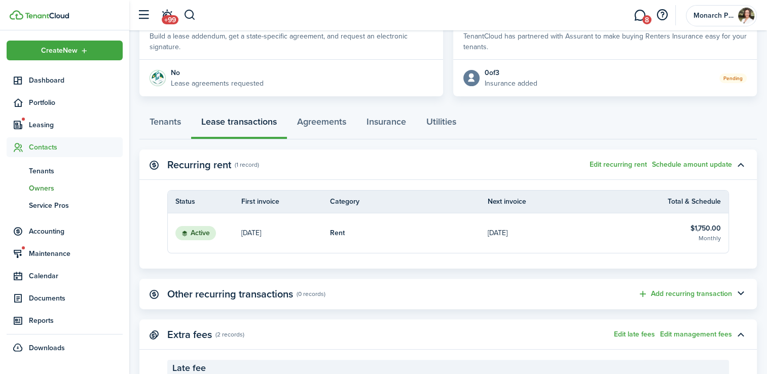
click at [50, 191] on span "Owners" at bounding box center [76, 188] width 94 height 11
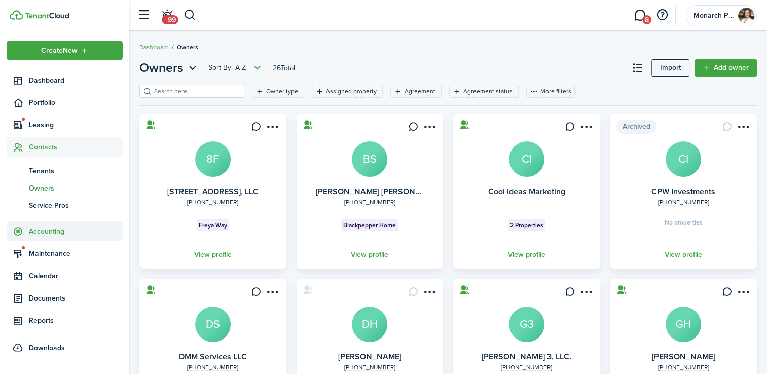
click at [58, 231] on span "Accounting" at bounding box center [76, 231] width 94 height 11
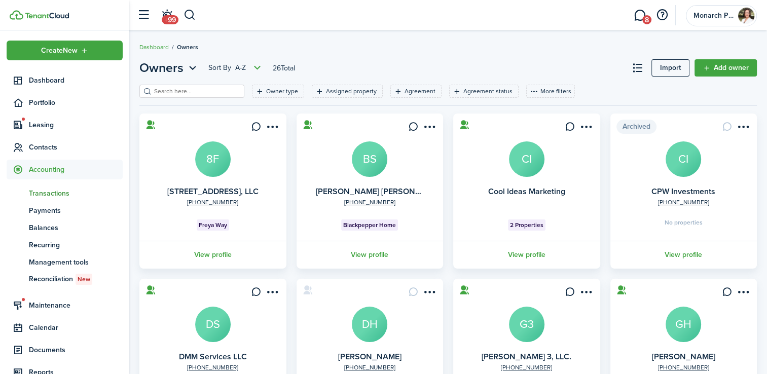
click at [57, 193] on span "Transactions" at bounding box center [76, 193] width 94 height 11
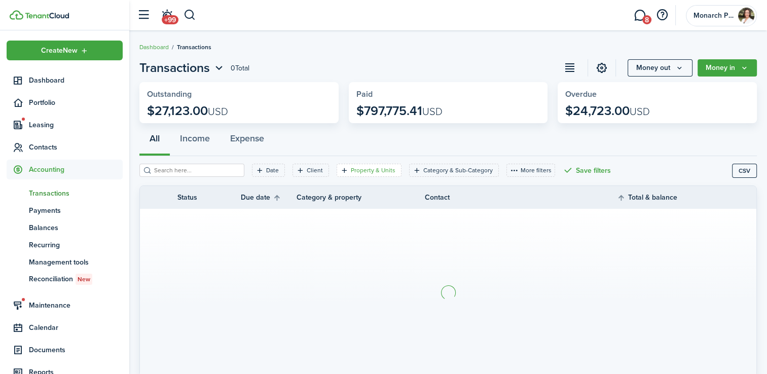
click at [351, 174] on div "Property & Units" at bounding box center [374, 170] width 47 height 9
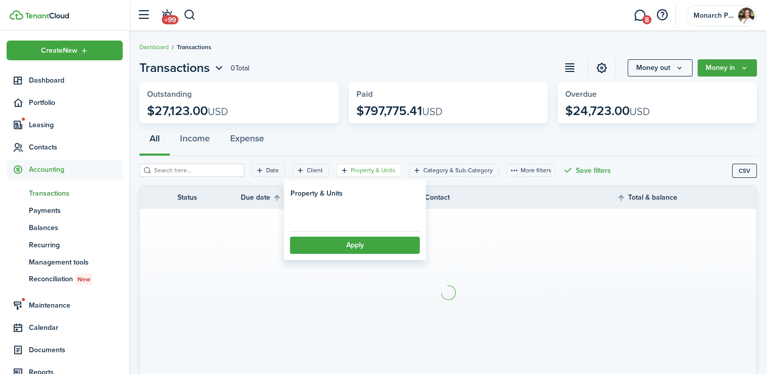
click at [333, 223] on loading-skeleton at bounding box center [355, 215] width 130 height 22
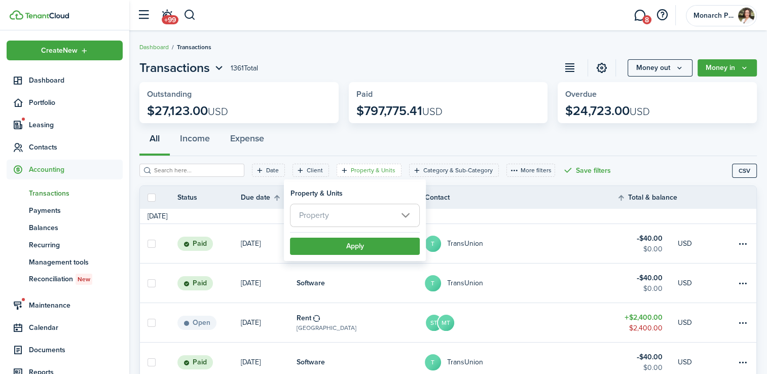
click at [340, 214] on span "Property" at bounding box center [355, 215] width 129 height 22
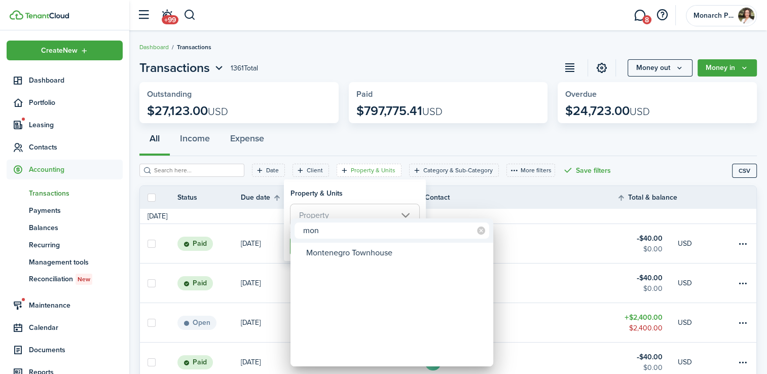
type input "mon"
click at [387, 259] on div "Montenegro Townhouse" at bounding box center [396, 252] width 180 height 17
type input "Montenegro Townhouse"
click at [414, 132] on div at bounding box center [384, 187] width 930 height 537
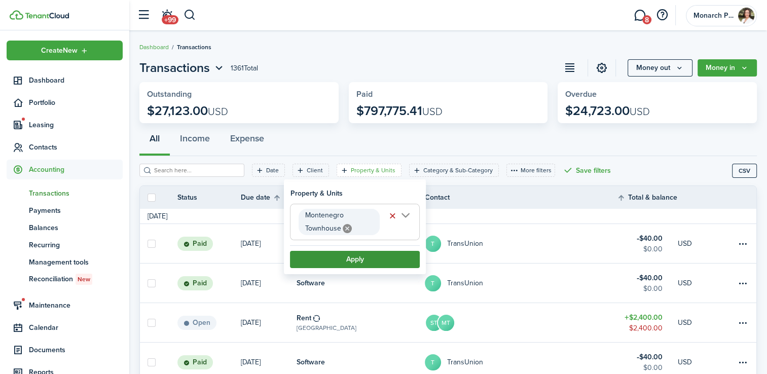
click at [383, 266] on button "Apply" at bounding box center [355, 259] width 130 height 17
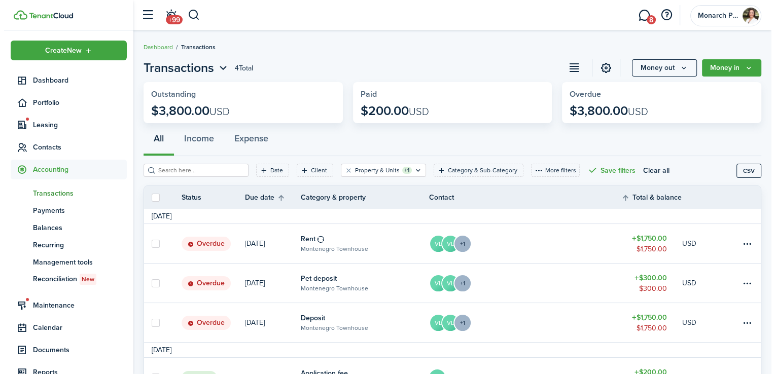
scroll to position [56, 0]
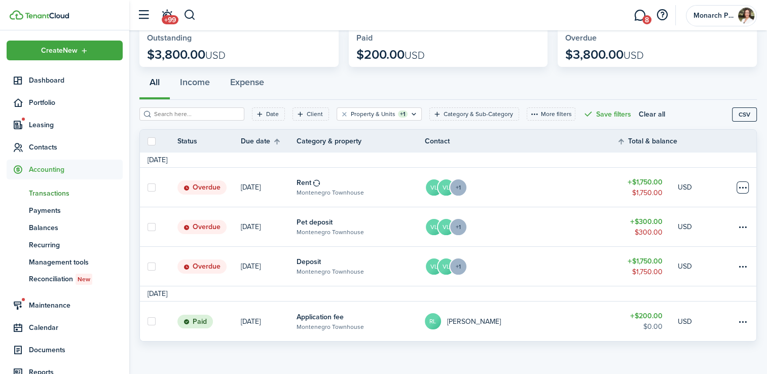
click at [746, 188] on table-menu-btn-icon at bounding box center [743, 188] width 12 height 12
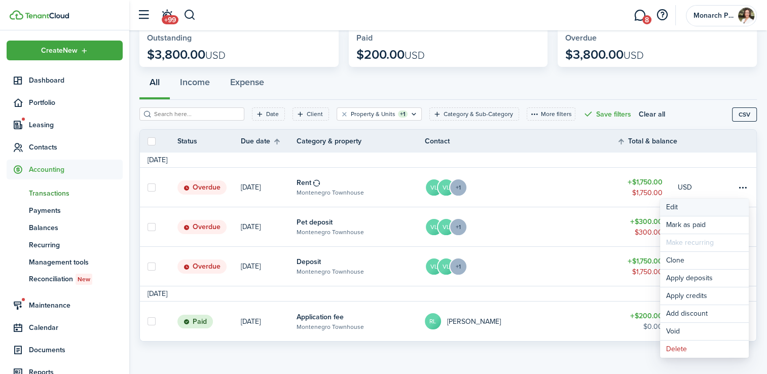
click at [718, 210] on button "Edit" at bounding box center [704, 207] width 89 height 17
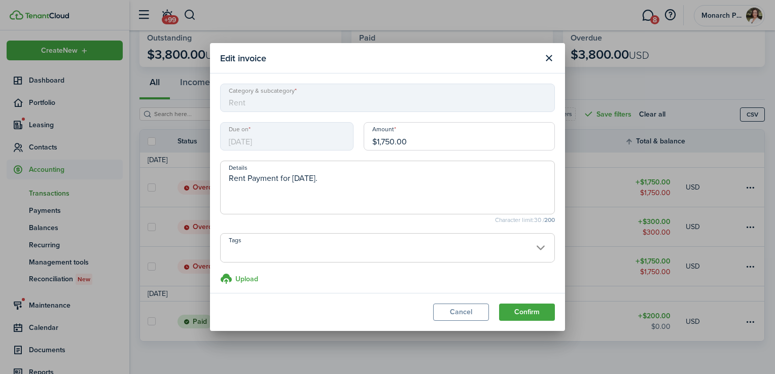
click at [441, 136] on input "$1,750.00" at bounding box center [459, 136] width 191 height 28
type input "$"
click at [454, 175] on textarea "Rent Payment for [DATE]." at bounding box center [388, 190] width 334 height 37
type input "$1,450.00"
type textarea "Rent Payment for [DATE]; gave $300 off first months rent"
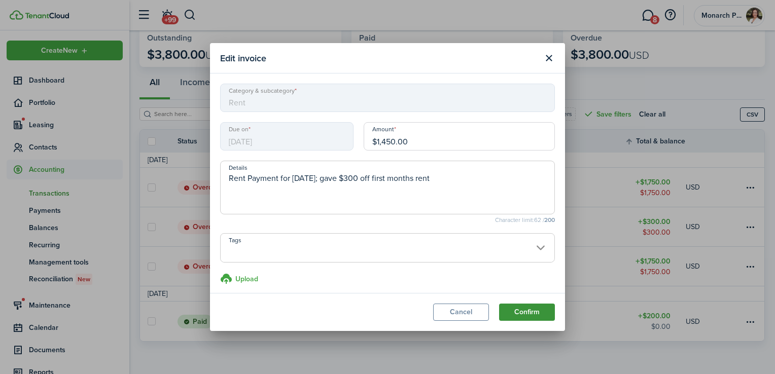
click at [529, 306] on button "Confirm" at bounding box center [527, 312] width 56 height 17
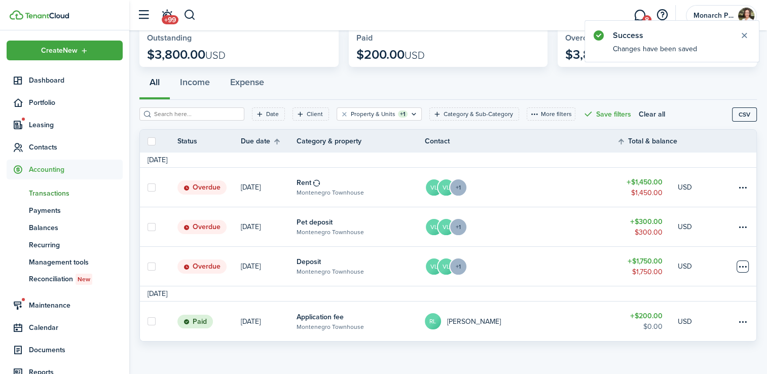
click at [745, 270] on table-menu-btn-icon at bounding box center [743, 267] width 12 height 12
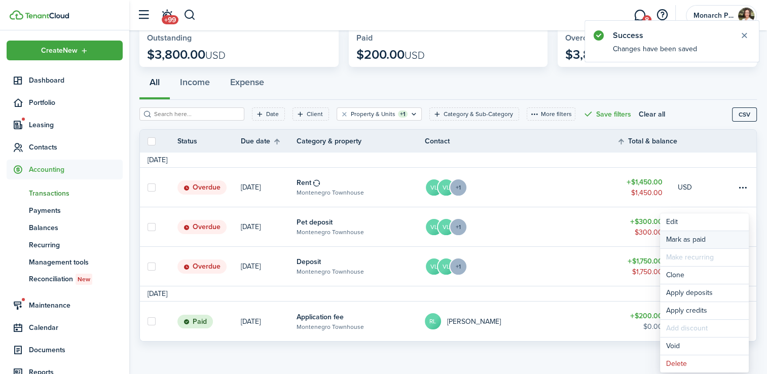
click at [723, 243] on link "Mark as paid" at bounding box center [704, 239] width 89 height 17
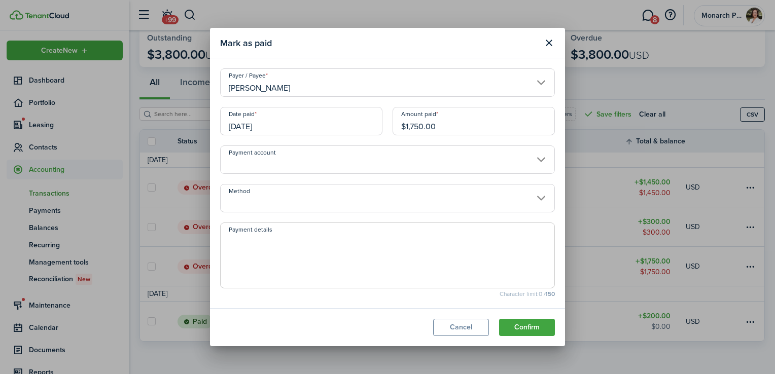
click at [290, 160] on input "Payment account" at bounding box center [387, 160] width 335 height 28
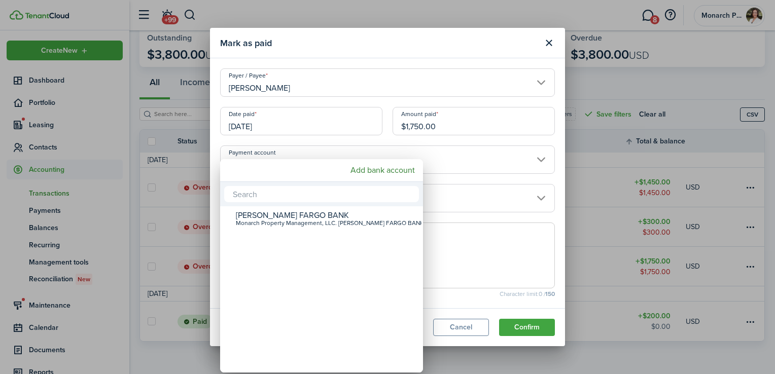
click at [463, 170] on div at bounding box center [387, 187] width 937 height 537
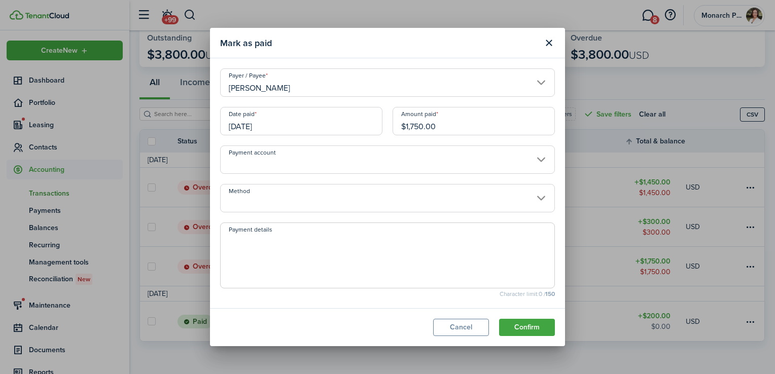
click at [451, 204] on input "Method" at bounding box center [387, 198] width 335 height 28
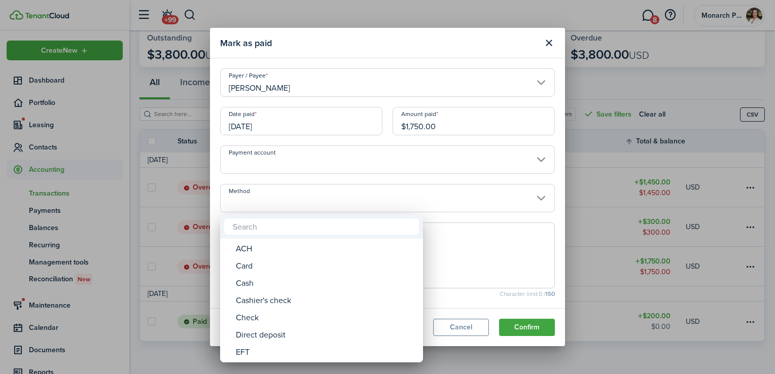
click at [444, 200] on div at bounding box center [387, 187] width 937 height 537
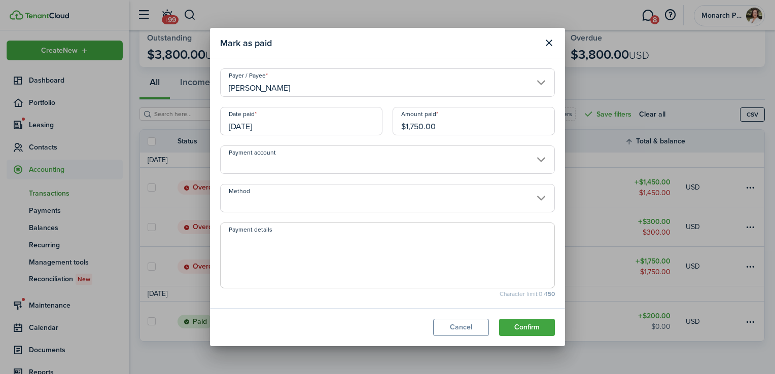
click at [448, 204] on input "Method" at bounding box center [387, 198] width 335 height 28
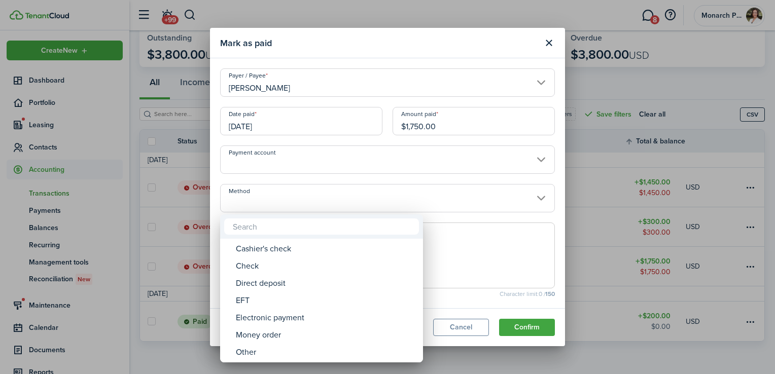
click at [329, 336] on div "Money order" at bounding box center [326, 335] width 180 height 17
type input "Money order"
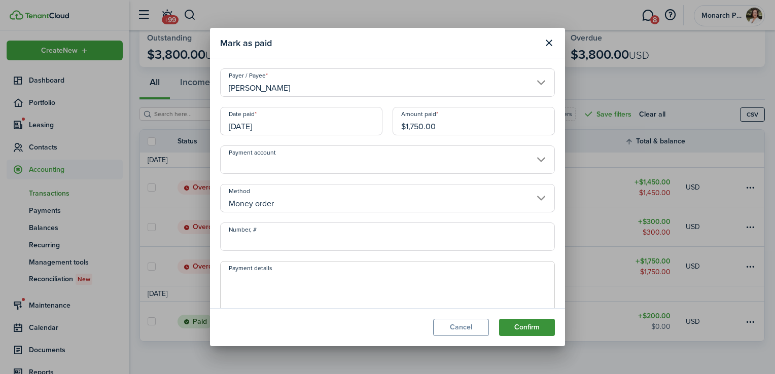
click at [533, 327] on button "Confirm" at bounding box center [527, 327] width 56 height 17
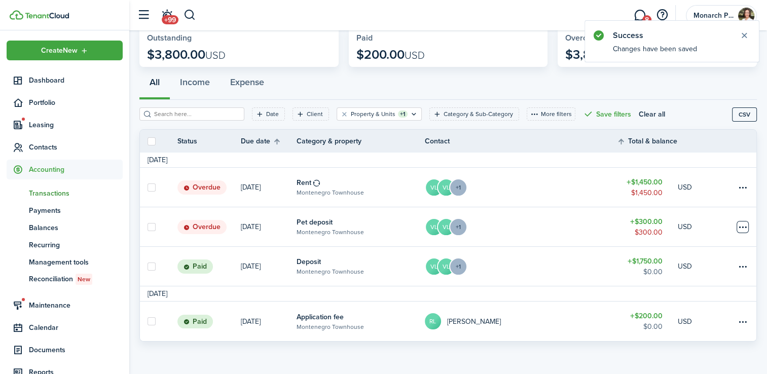
click at [738, 226] on table-menu-btn-icon at bounding box center [743, 227] width 12 height 12
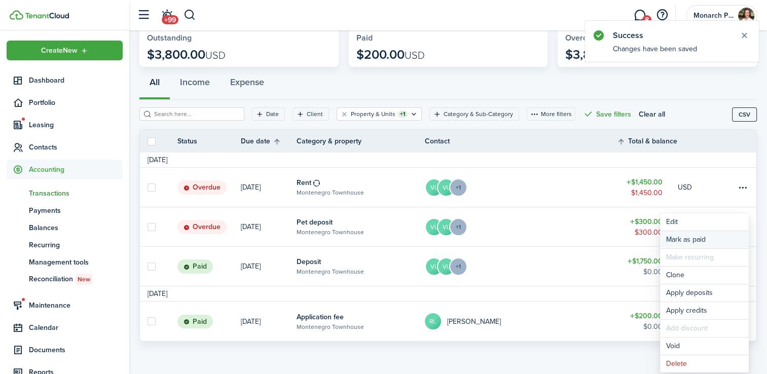
click at [714, 238] on link "Mark as paid" at bounding box center [704, 239] width 89 height 17
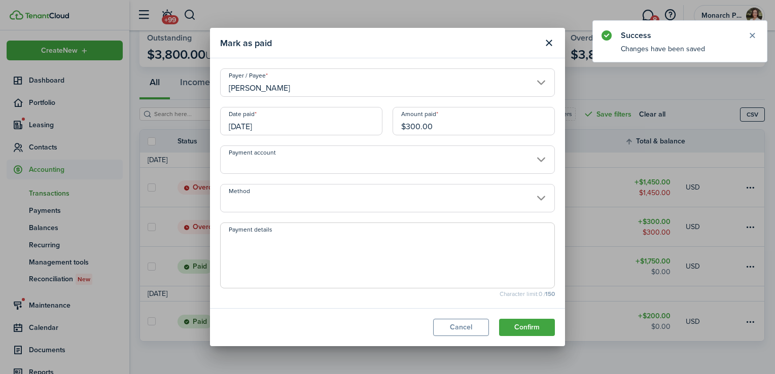
click at [322, 201] on input "Method" at bounding box center [387, 198] width 335 height 28
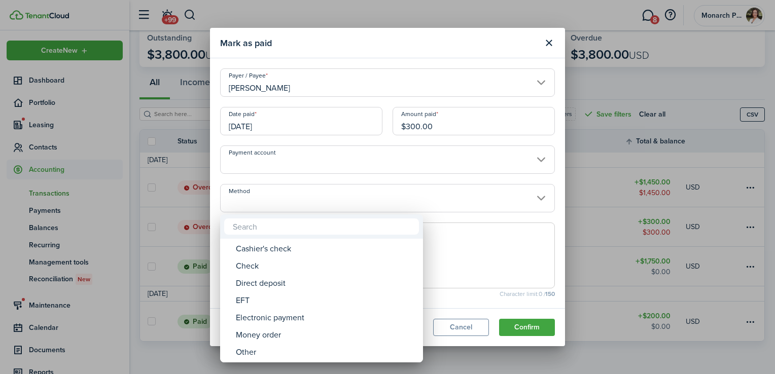
click at [325, 337] on div "Money order" at bounding box center [326, 335] width 180 height 17
type input "Money order"
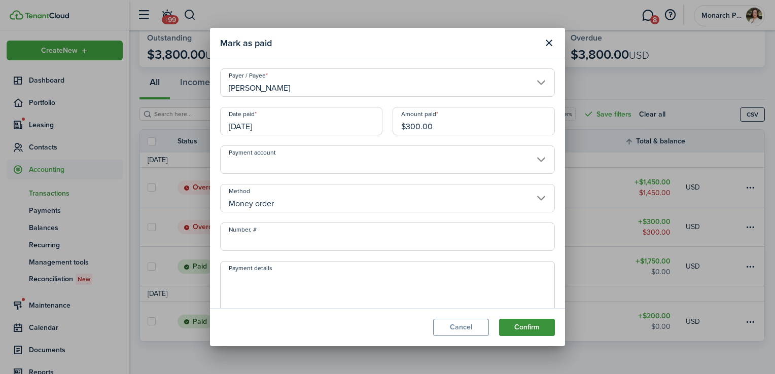
click at [535, 332] on button "Confirm" at bounding box center [527, 327] width 56 height 17
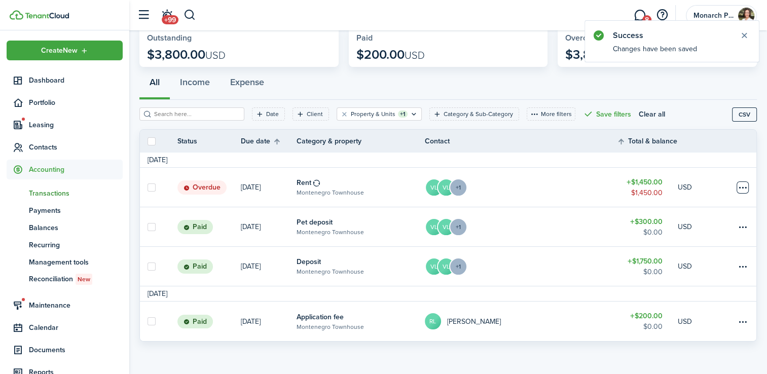
click at [747, 186] on table-menu-btn-icon at bounding box center [743, 188] width 12 height 12
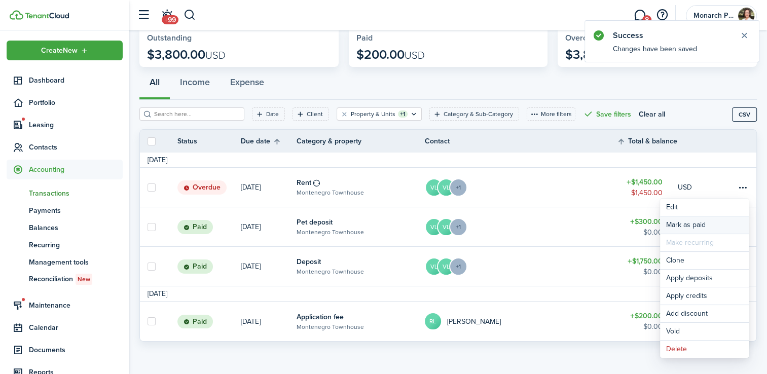
click at [717, 224] on link "Mark as paid" at bounding box center [704, 225] width 89 height 17
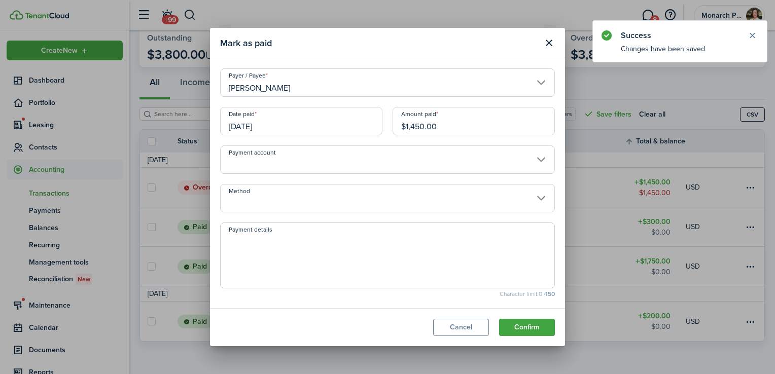
click at [286, 166] on input "Payment account" at bounding box center [387, 160] width 335 height 28
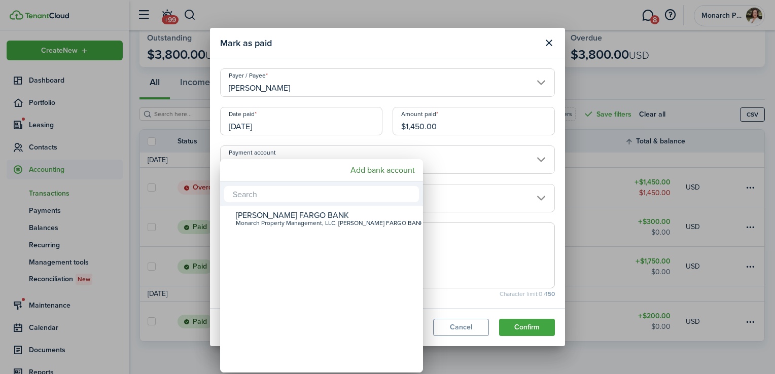
click at [472, 165] on div at bounding box center [387, 187] width 937 height 537
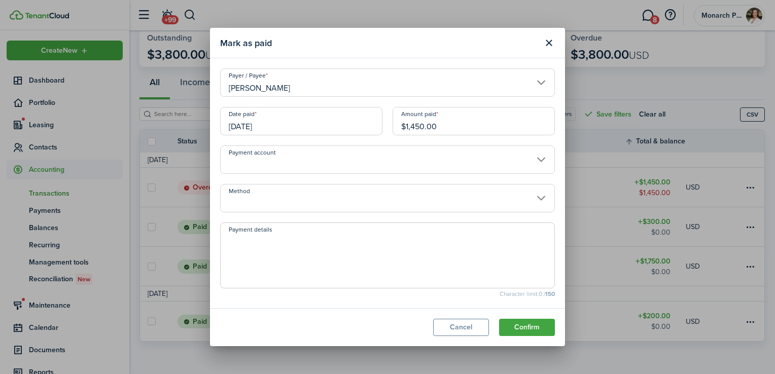
click at [438, 206] on input "Method" at bounding box center [387, 198] width 335 height 28
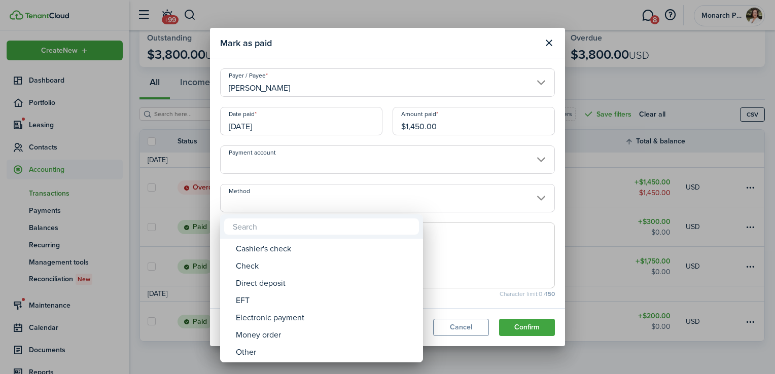
click at [327, 336] on div "Money order" at bounding box center [326, 335] width 180 height 17
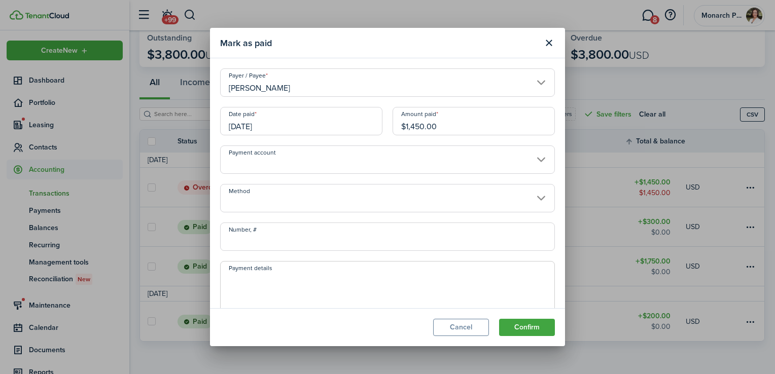
type input "Money order"
click at [540, 330] on button "Confirm" at bounding box center [527, 327] width 56 height 17
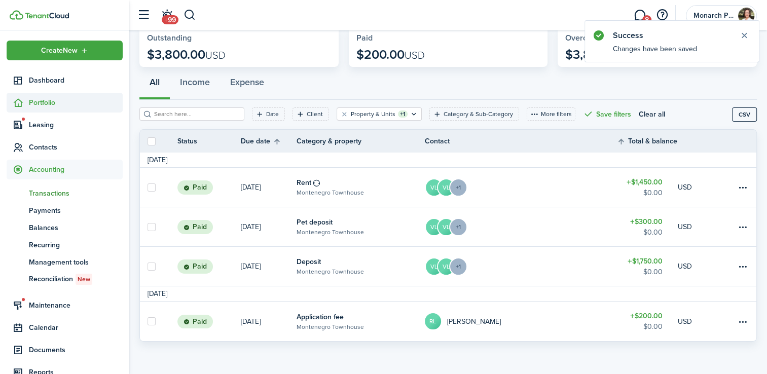
click at [47, 109] on span "Portfolio" at bounding box center [65, 103] width 116 height 20
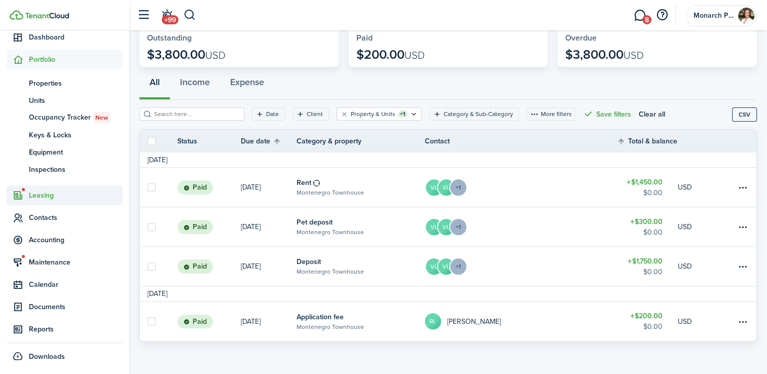
click at [63, 194] on span "Leasing" at bounding box center [76, 195] width 94 height 11
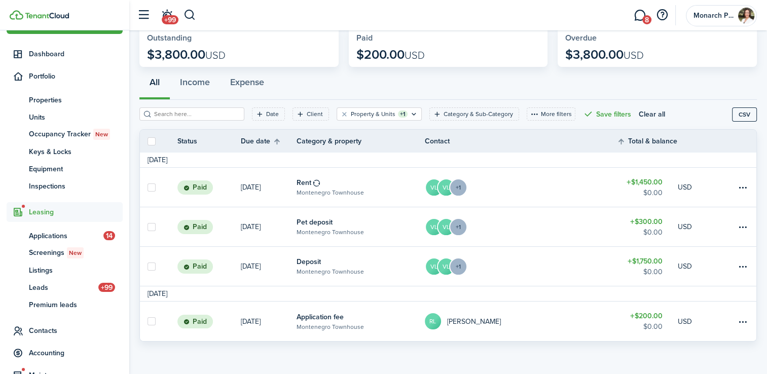
scroll to position [26, 0]
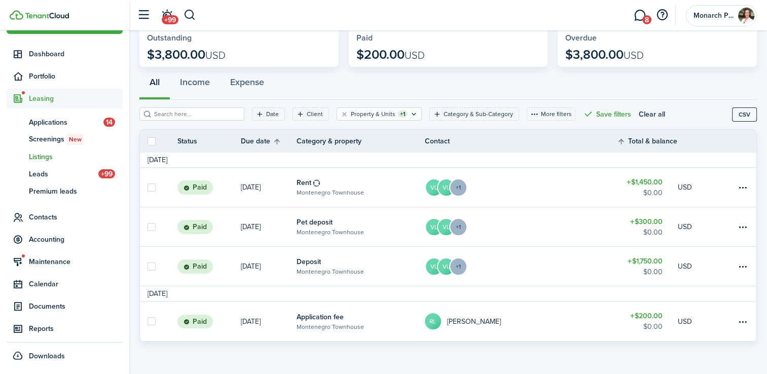
click at [53, 160] on span "Listings" at bounding box center [76, 157] width 94 height 11
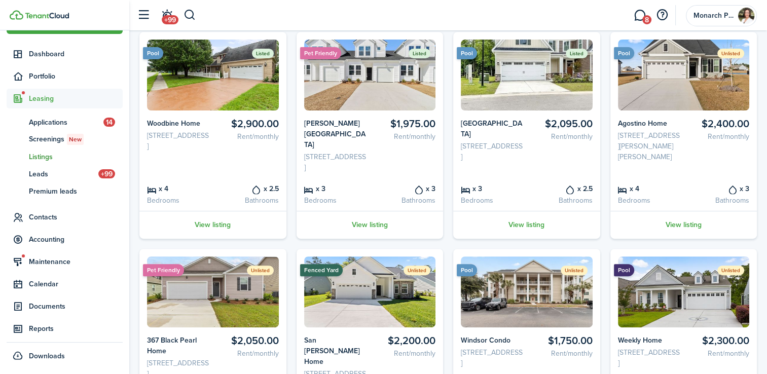
scroll to position [298, 0]
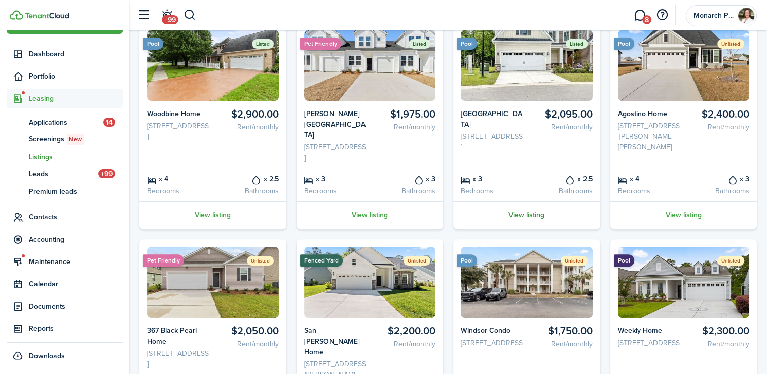
click at [529, 225] on link "View listing" at bounding box center [526, 215] width 147 height 28
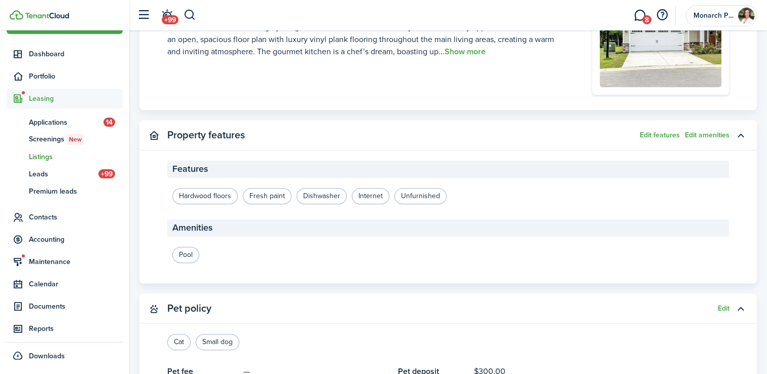
scroll to position [970, 0]
